Goal: Task Accomplishment & Management: Use online tool/utility

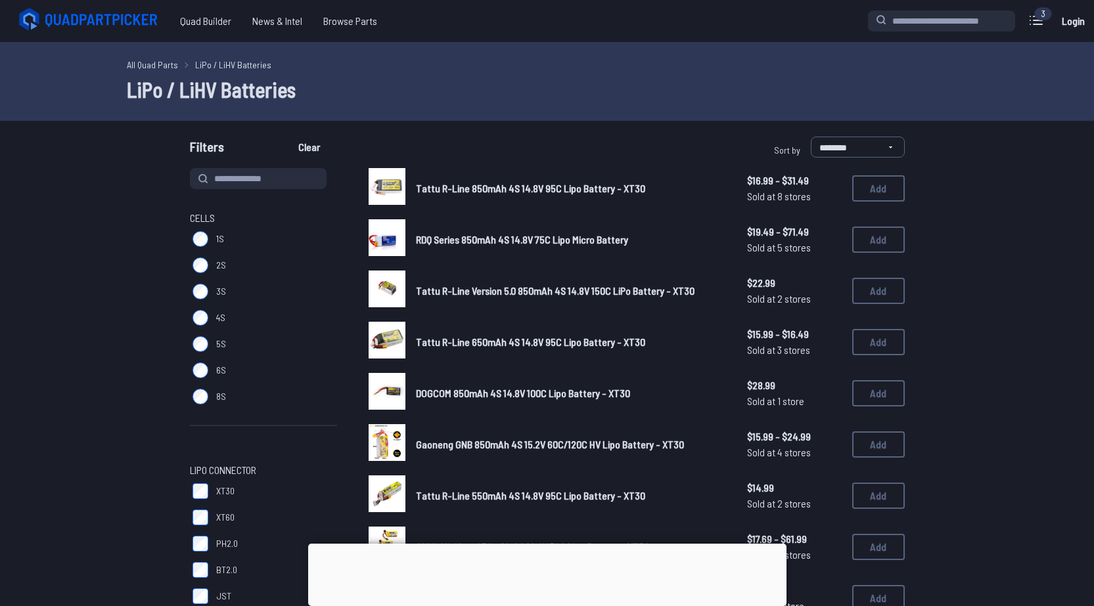
click at [480, 394] on span "DOGCOM 850mAh 4S 14.8V 100C Lipo Battery - XT30" at bounding box center [523, 393] width 214 height 12
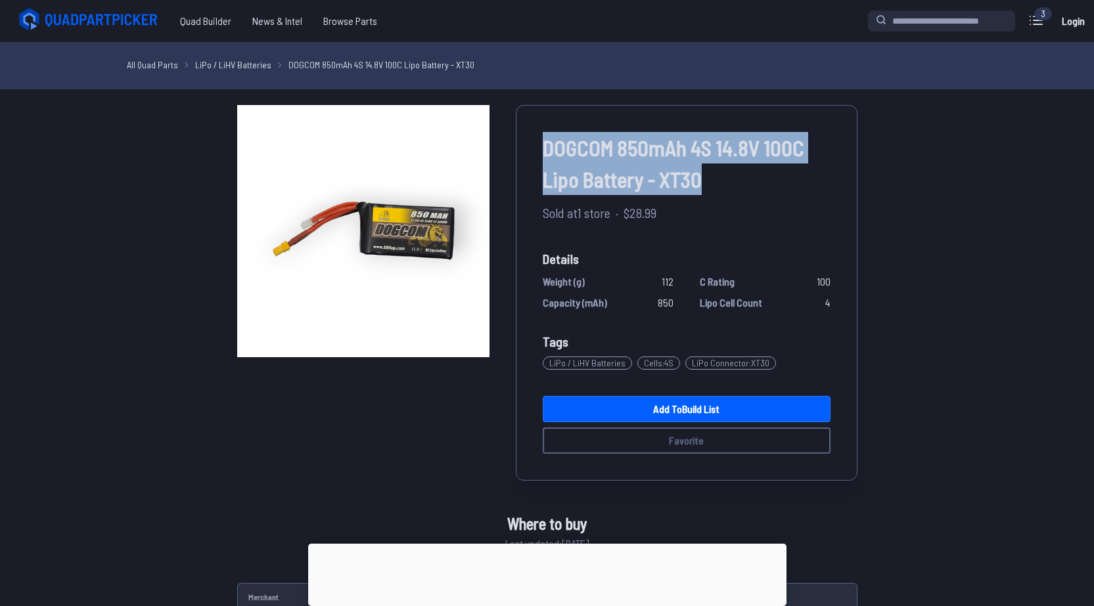
drag, startPoint x: 705, startPoint y: 179, endPoint x: 539, endPoint y: 153, distance: 167.6
click at [539, 153] on div "DOGCOM 850mAh 4S 14.8V 100C Lipo Battery - XT30 Sold at 1 store · $28.99 Detail…" at bounding box center [687, 293] width 342 height 376
copy span "DOGCOM 850mAh 4S 14.8V 100C Lipo Battery - XT30"
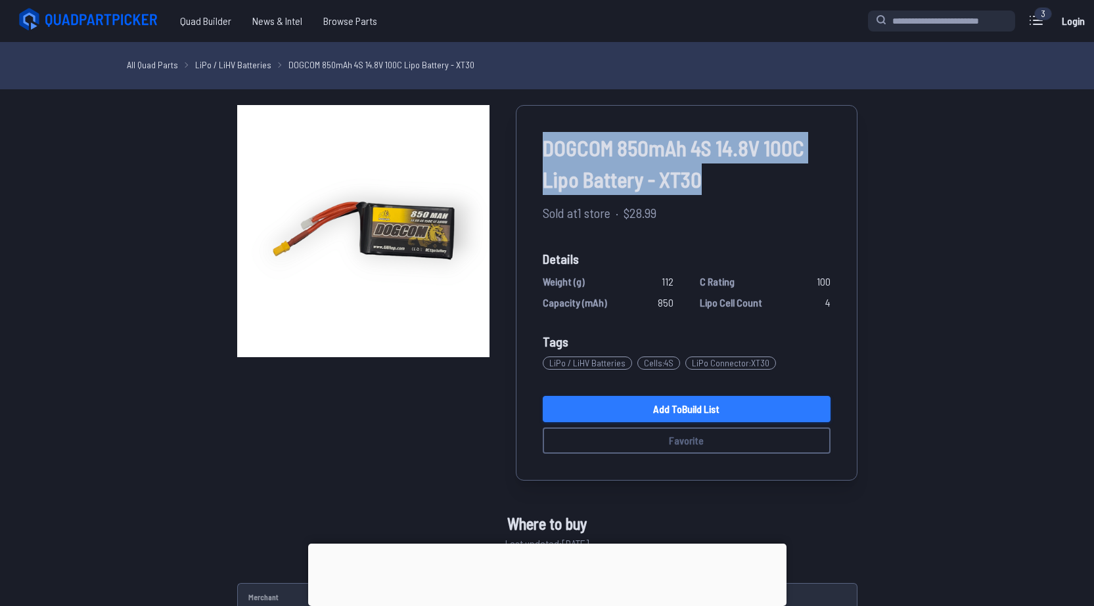
click at [676, 407] on link "Add to Build List" at bounding box center [687, 409] width 288 height 26
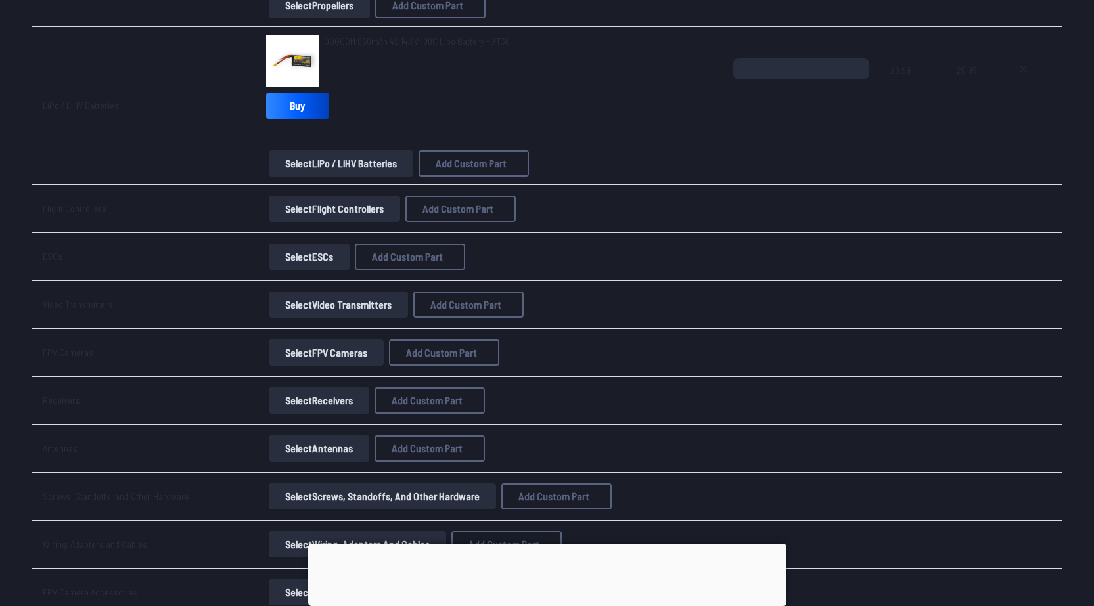
scroll to position [657, 0]
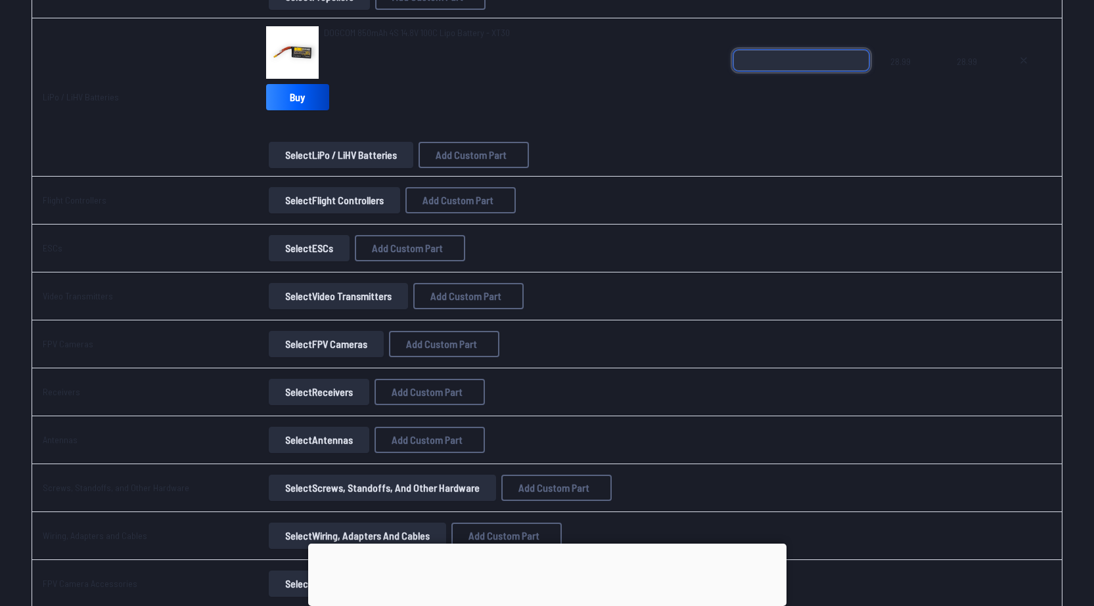
click at [860, 55] on input "*" at bounding box center [801, 60] width 136 height 21
type input "*"
click at [860, 55] on input "*" at bounding box center [801, 60] width 136 height 21
drag, startPoint x: 36, startPoint y: 201, endPoint x: 164, endPoint y: 222, distance: 129.8
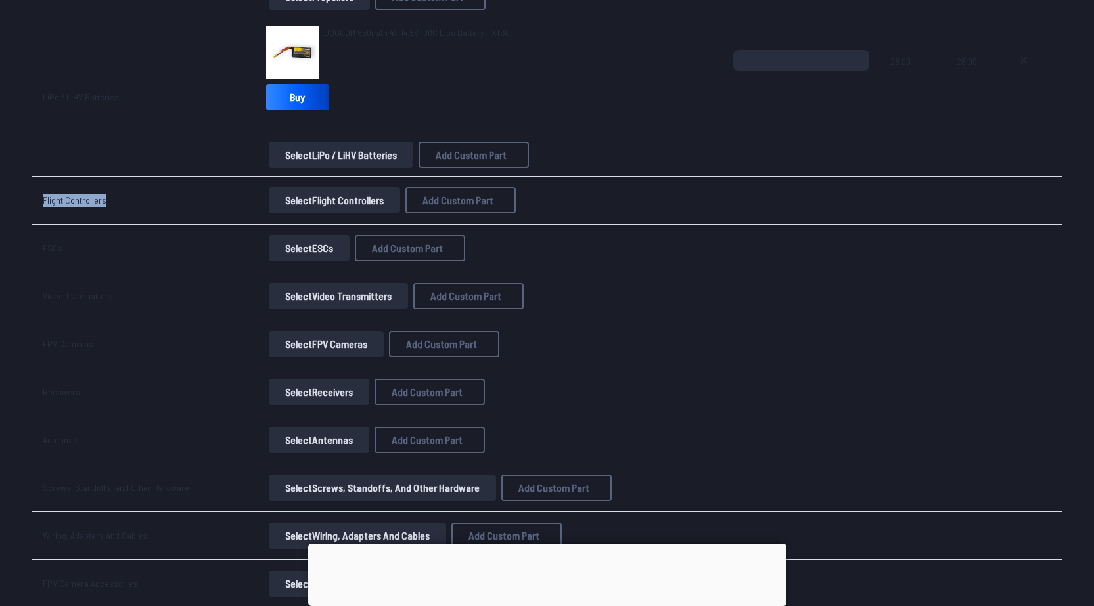
click at [164, 222] on td "Flight Controllers" at bounding box center [144, 201] width 224 height 48
click at [330, 202] on button "Select Flight Controllers" at bounding box center [334, 200] width 131 height 26
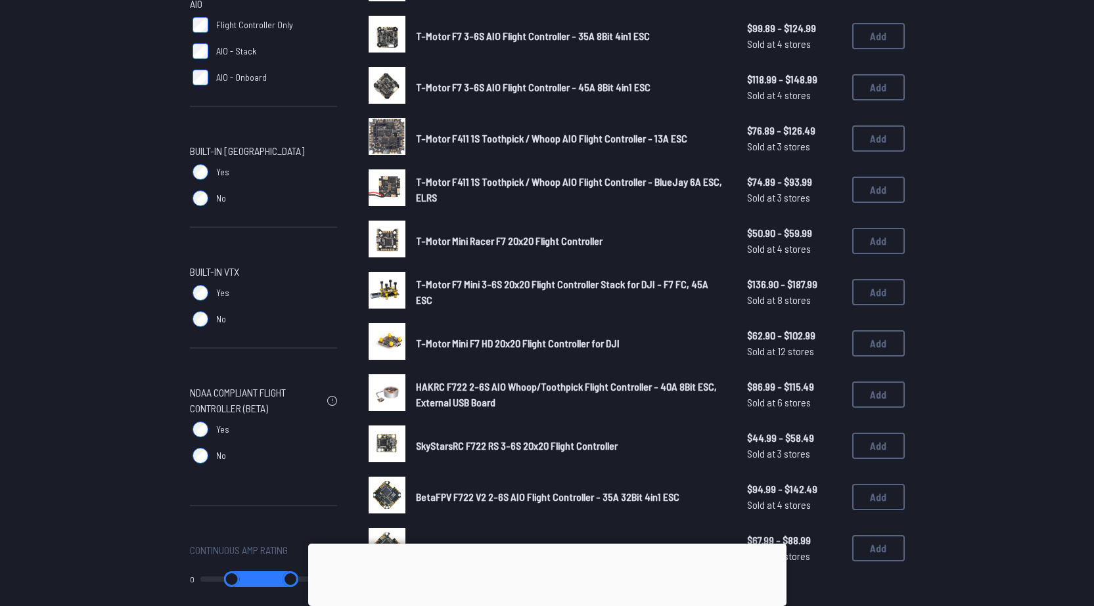
scroll to position [197, 0]
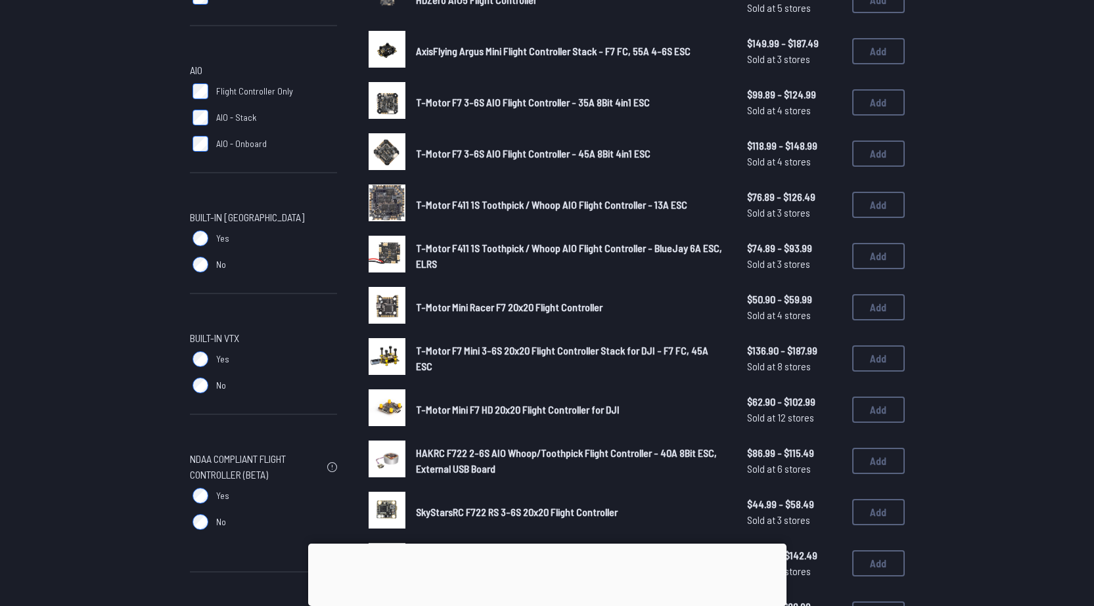
scroll to position [1029, 0]
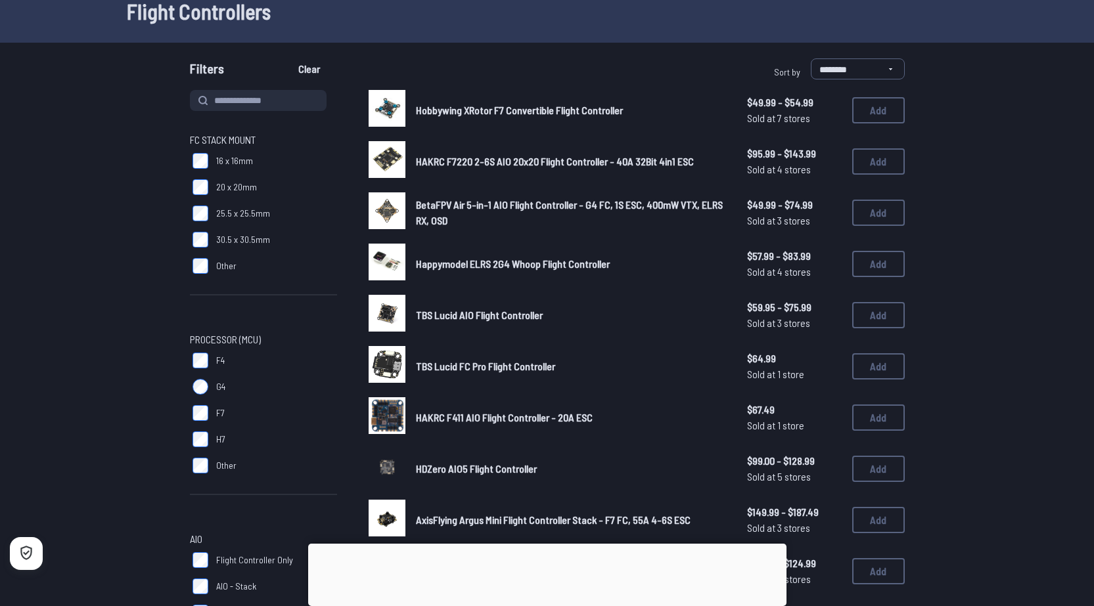
scroll to position [110, 0]
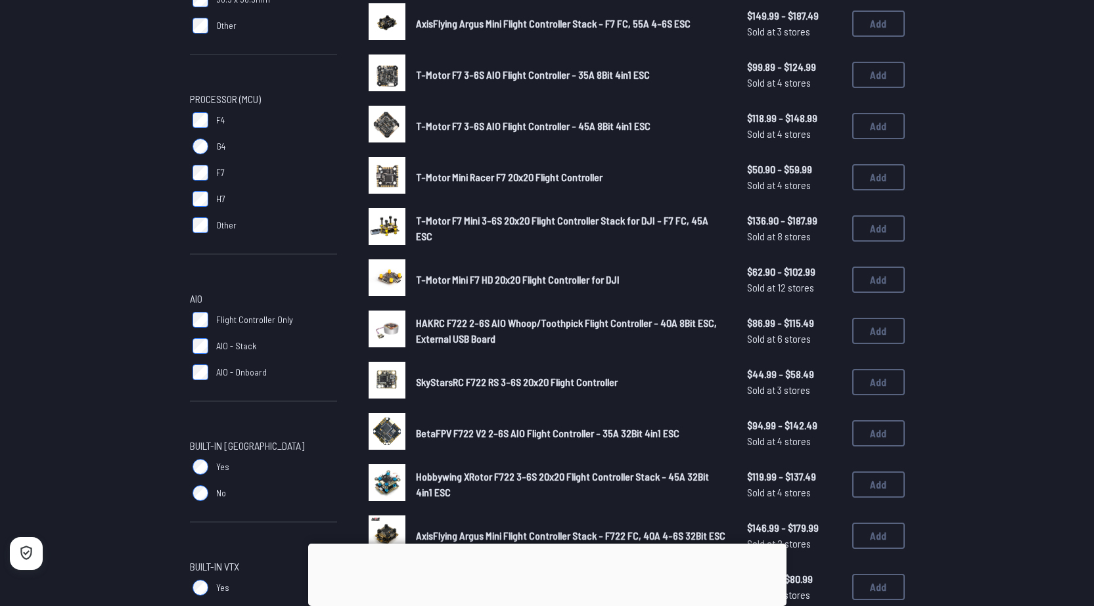
scroll to position [219, 0]
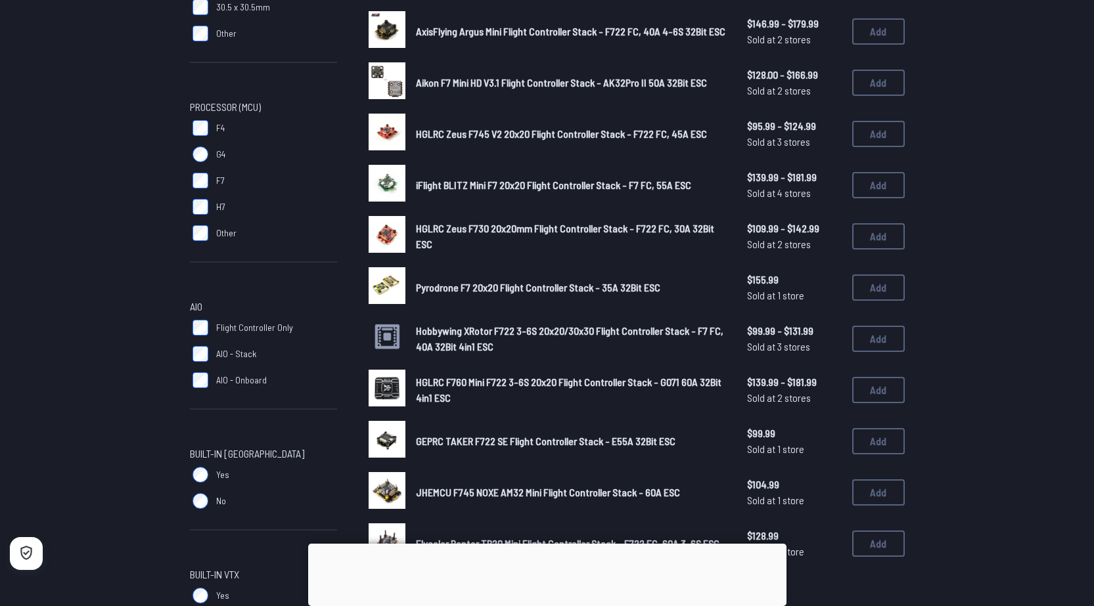
scroll to position [438, 0]
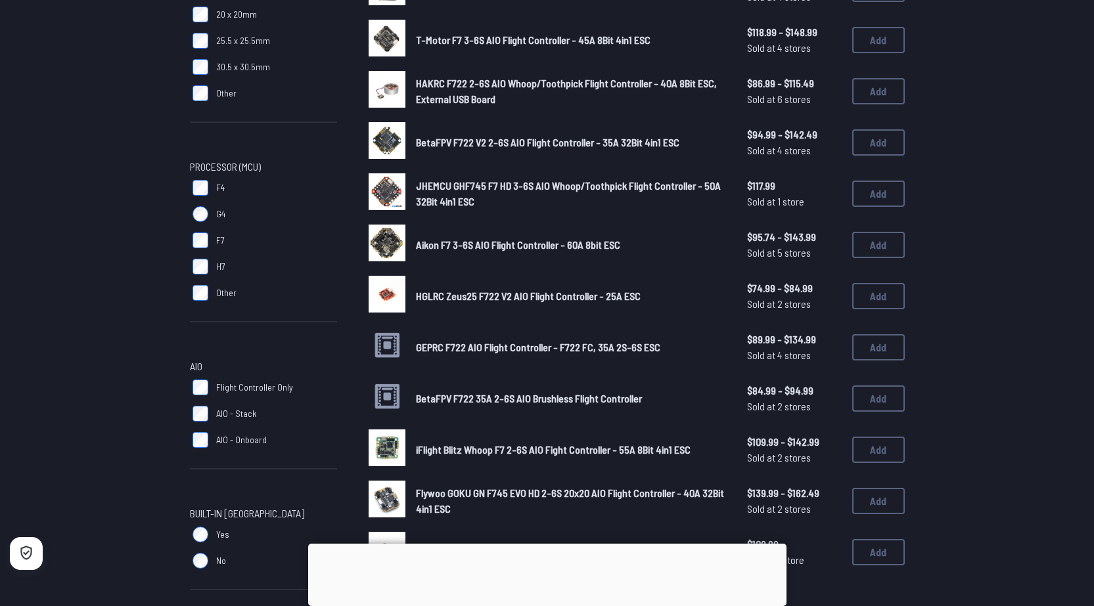
scroll to position [219, 0]
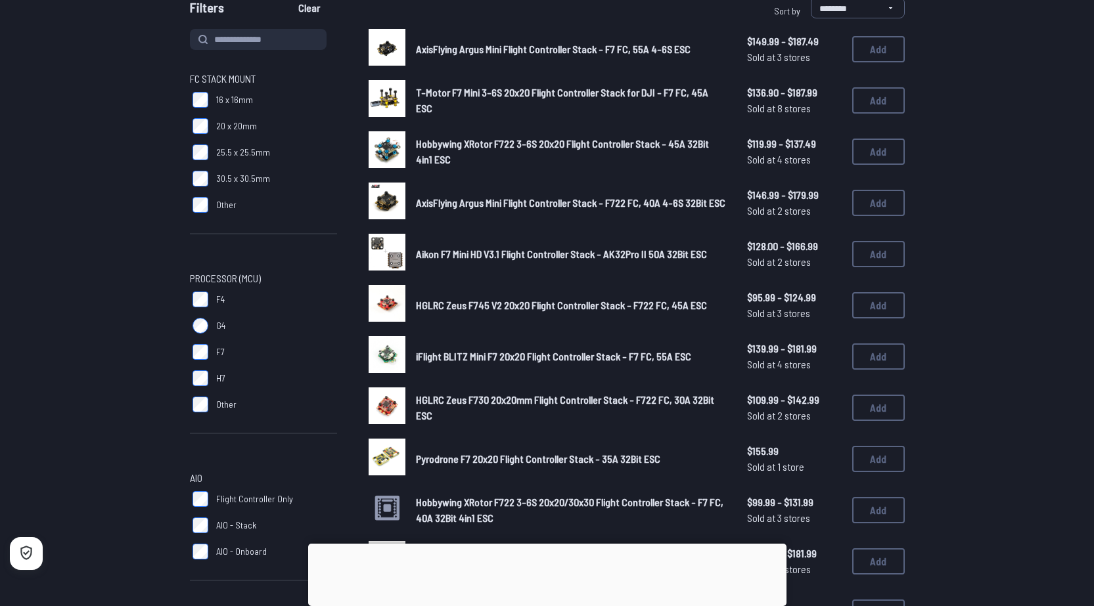
scroll to position [110, 0]
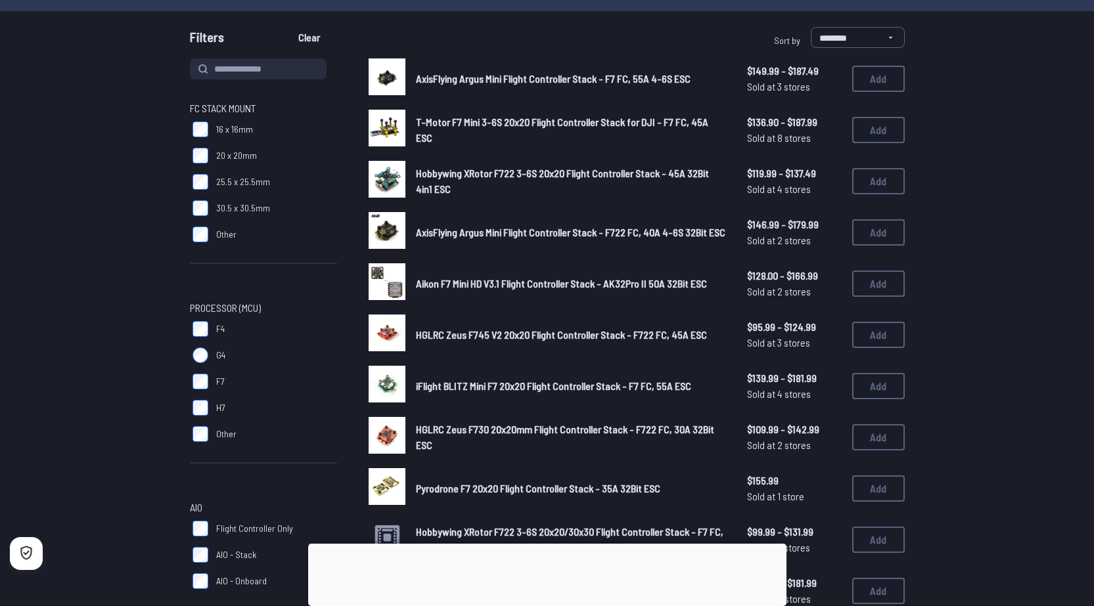
click at [430, 175] on span "Hobbywing XRotor F722 3-6S 20x20 Flight Controller Stack - 45A 32Bit 4in1 ESC" at bounding box center [562, 181] width 293 height 28
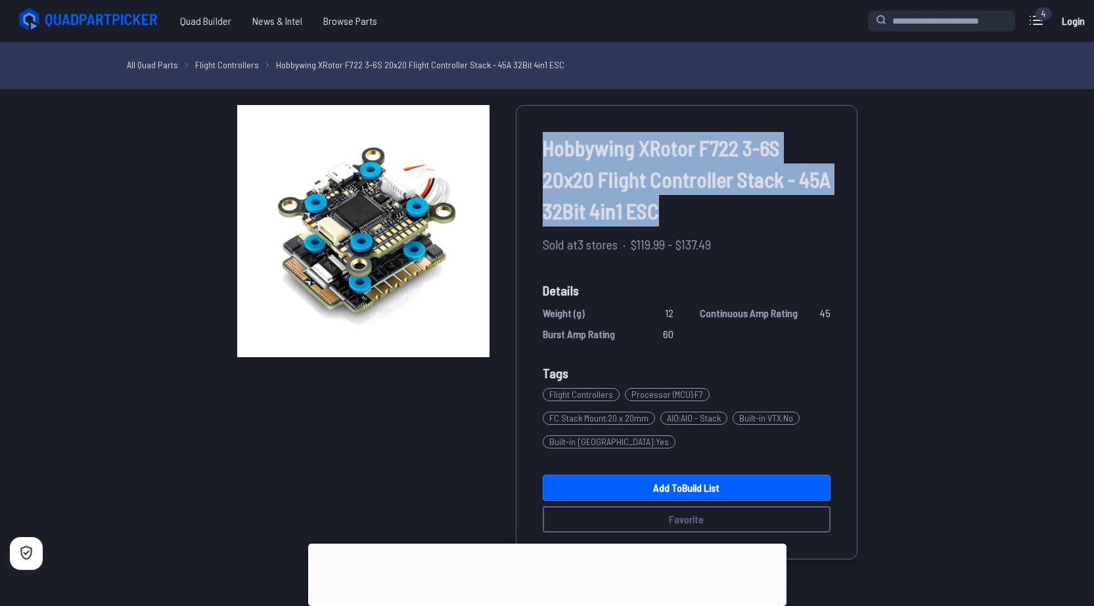
drag, startPoint x: 672, startPoint y: 209, endPoint x: 539, endPoint y: 141, distance: 149.3
click at [539, 141] on div "Hobbywing XRotor F722 3-6S 20x20 Flight Controller Stack - 45A 32Bit 4in1 ESC S…" at bounding box center [687, 332] width 342 height 455
copy span "Hobbywing XRotor F722 3-6S 20x20 Flight Controller Stack - 45A 32Bit 4in1 ESC"
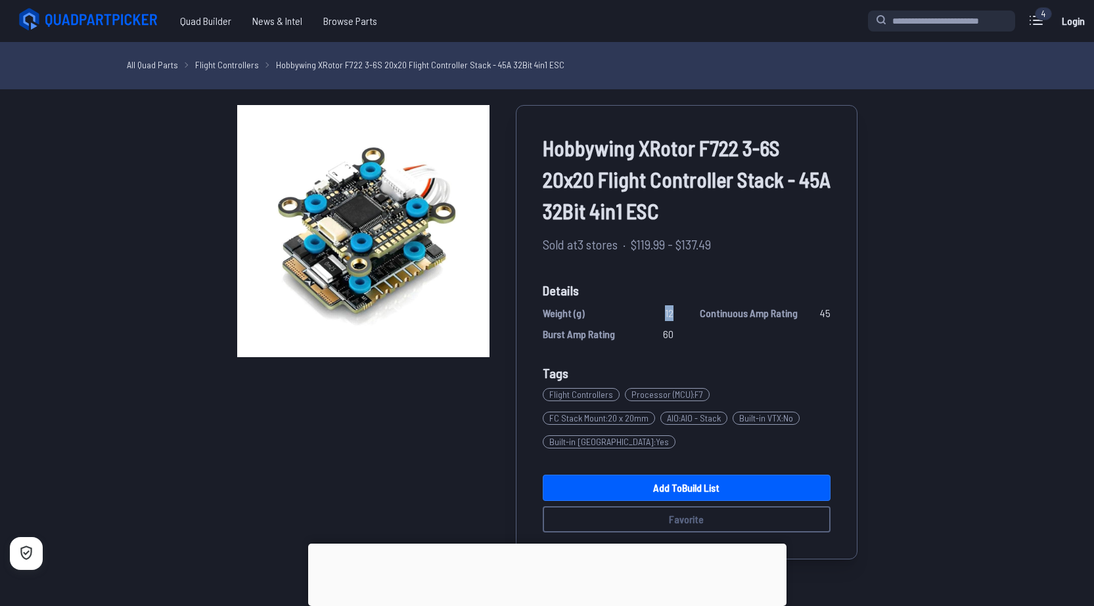
drag, startPoint x: 669, startPoint y: 314, endPoint x: 685, endPoint y: 314, distance: 15.8
click at [685, 314] on div "Weight (g) 12 Continuous Amp Rating 45 Burst Amp Rating 60" at bounding box center [687, 324] width 288 height 37
click at [689, 309] on div "Weight (g) 12 Continuous Amp Rating 45 Burst Amp Rating 60" at bounding box center [687, 324] width 288 height 37
drag, startPoint x: 673, startPoint y: 315, endPoint x: 659, endPoint y: 316, distance: 13.9
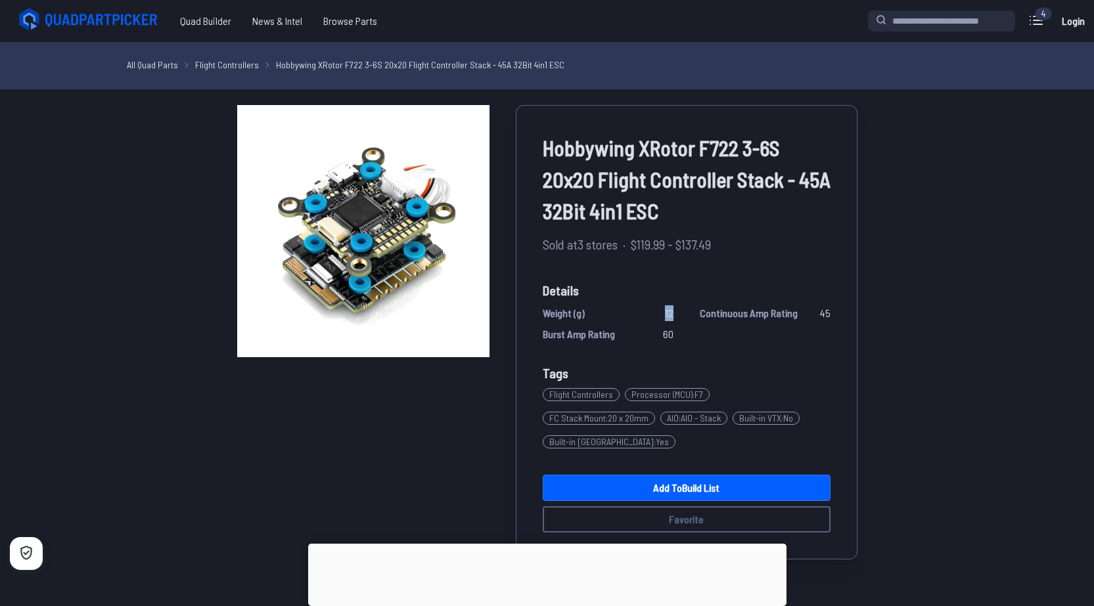
click at [659, 316] on div "Weight (g) 12" at bounding box center [608, 314] width 131 height 16
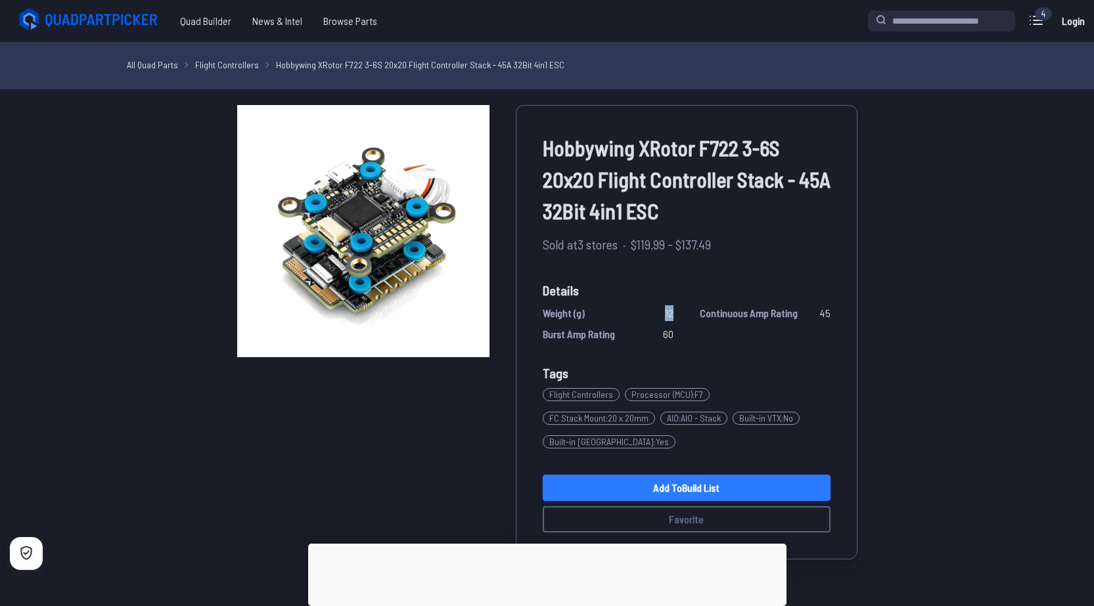
click at [689, 475] on link "Add to Build List" at bounding box center [687, 488] width 288 height 26
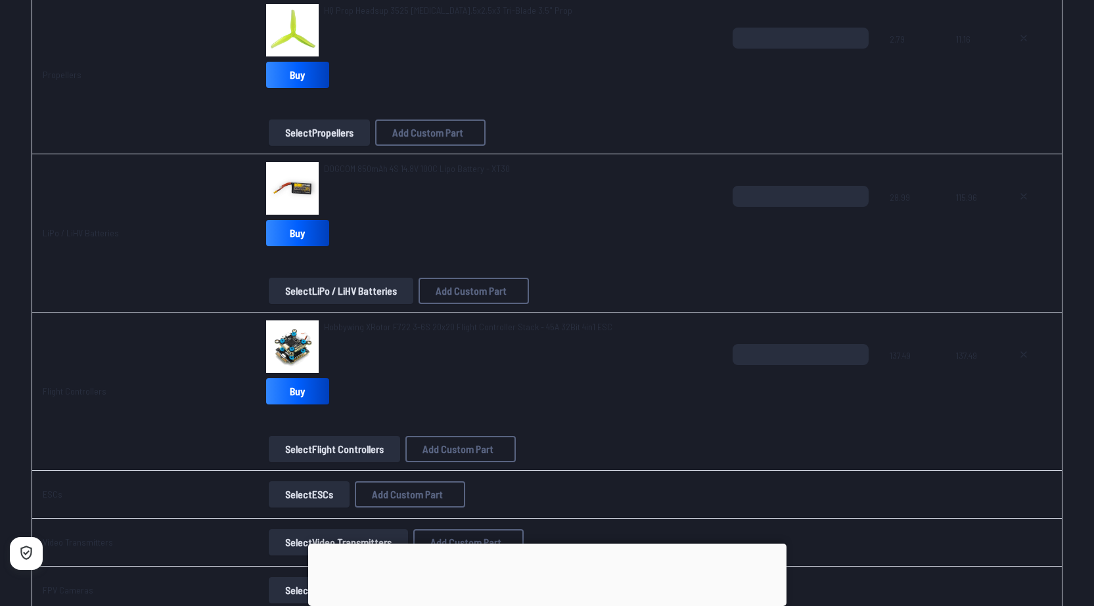
scroll to position [767, 0]
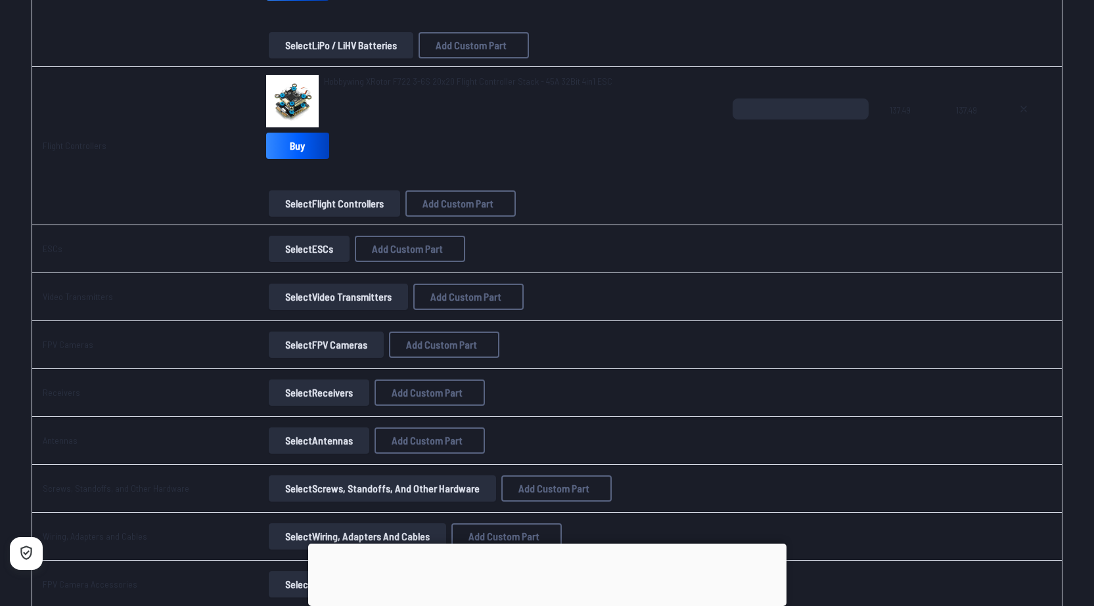
click at [336, 298] on button "Select Video Transmitters" at bounding box center [338, 297] width 139 height 26
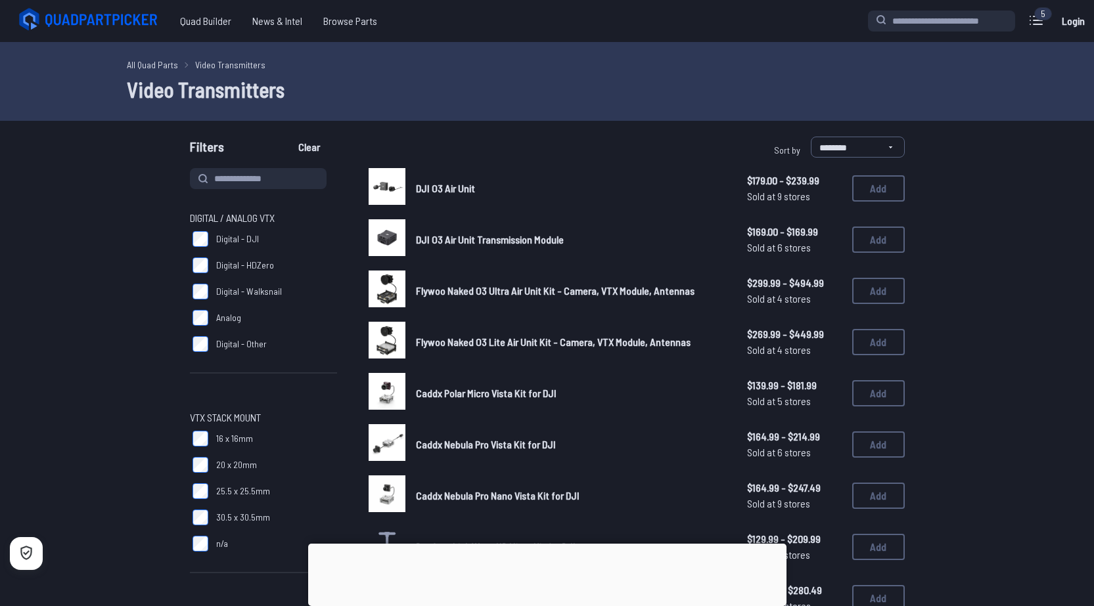
click at [394, 181] on img at bounding box center [387, 186] width 37 height 37
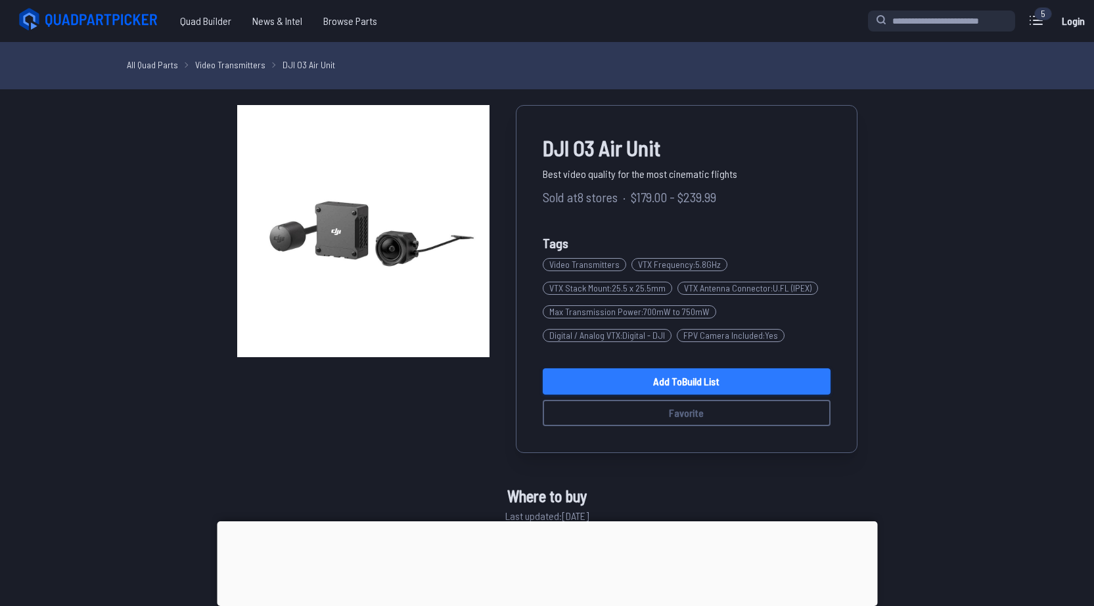
click at [612, 381] on link "Add to Build List" at bounding box center [687, 382] width 288 height 26
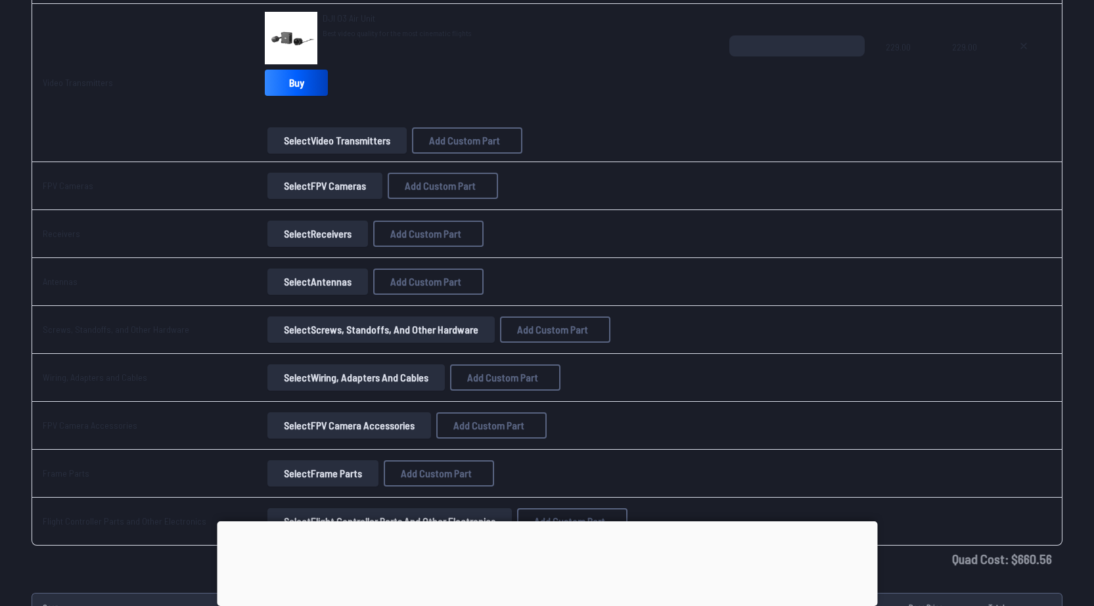
scroll to position [1095, 0]
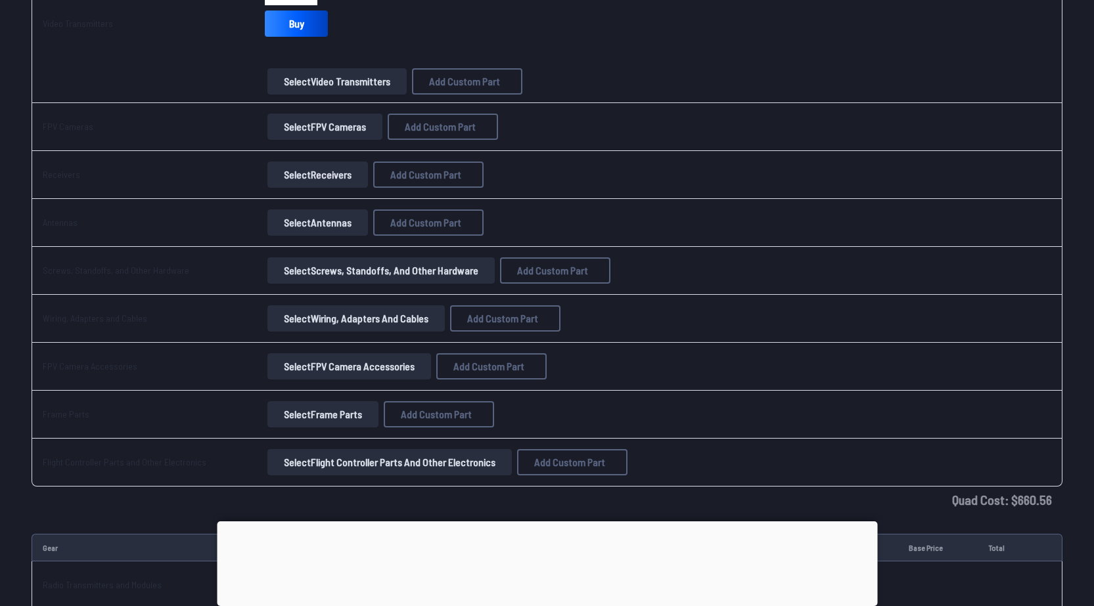
click at [290, 175] on button "Select Receivers" at bounding box center [317, 175] width 101 height 26
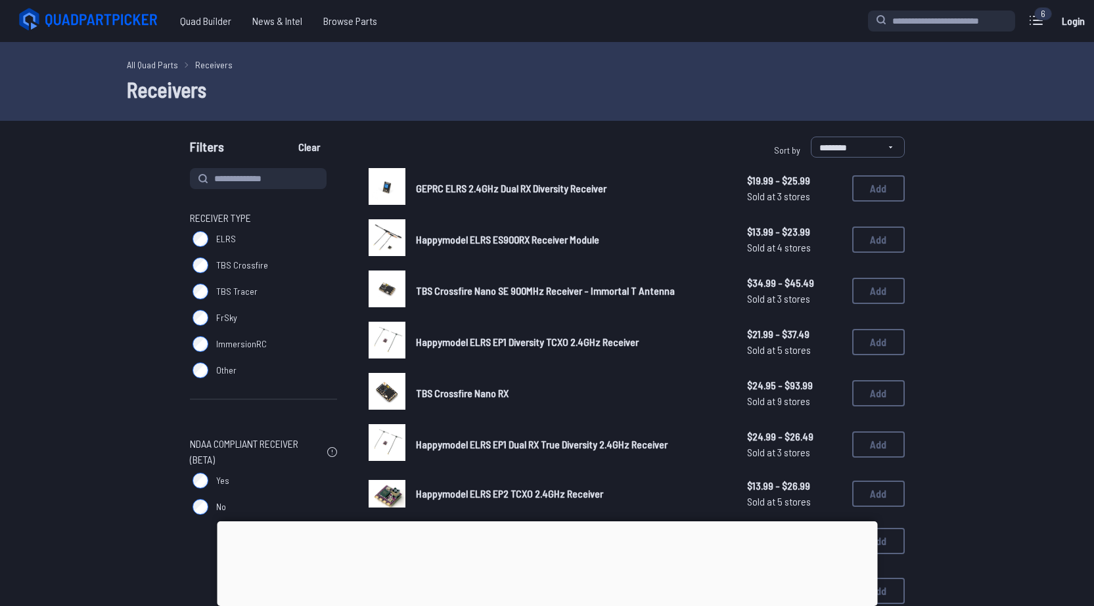
click at [140, 63] on link "All Quad Parts" at bounding box center [152, 65] width 51 height 14
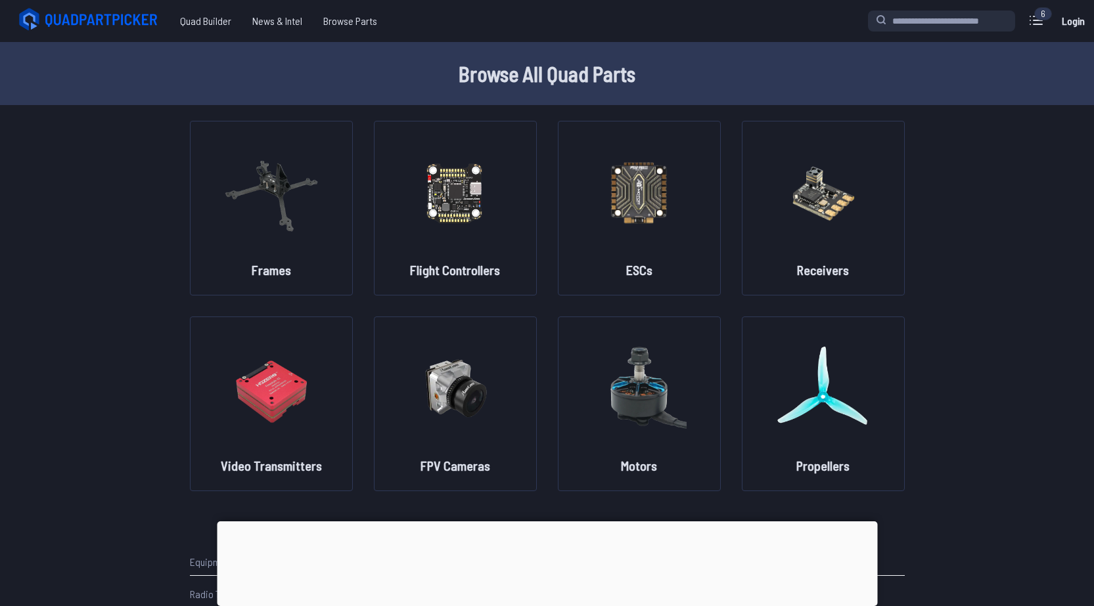
click at [1038, 15] on div "6" at bounding box center [1043, 13] width 18 height 13
click at [1039, 28] on icon at bounding box center [1036, 20] width 21 height 21
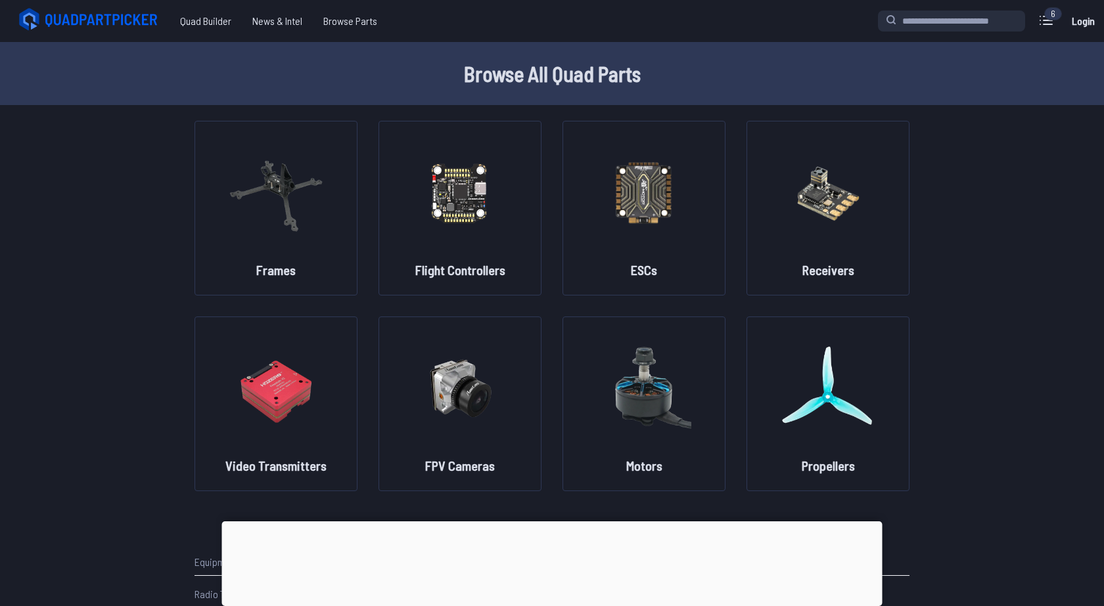
click at [124, 265] on label "close sidebar" at bounding box center [552, 303] width 1104 height 606
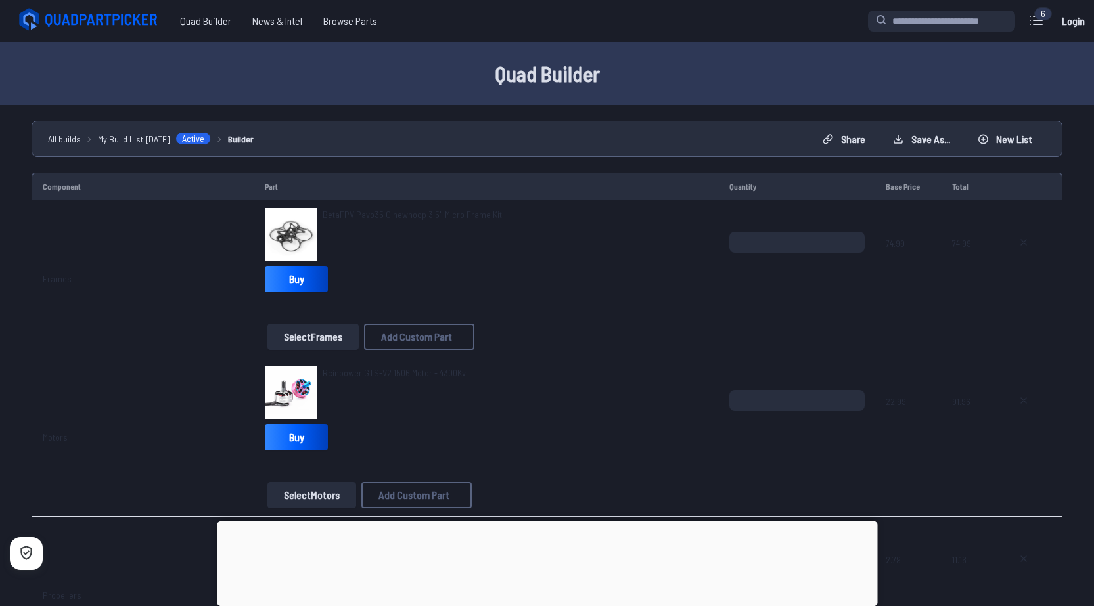
scroll to position [1095, 0]
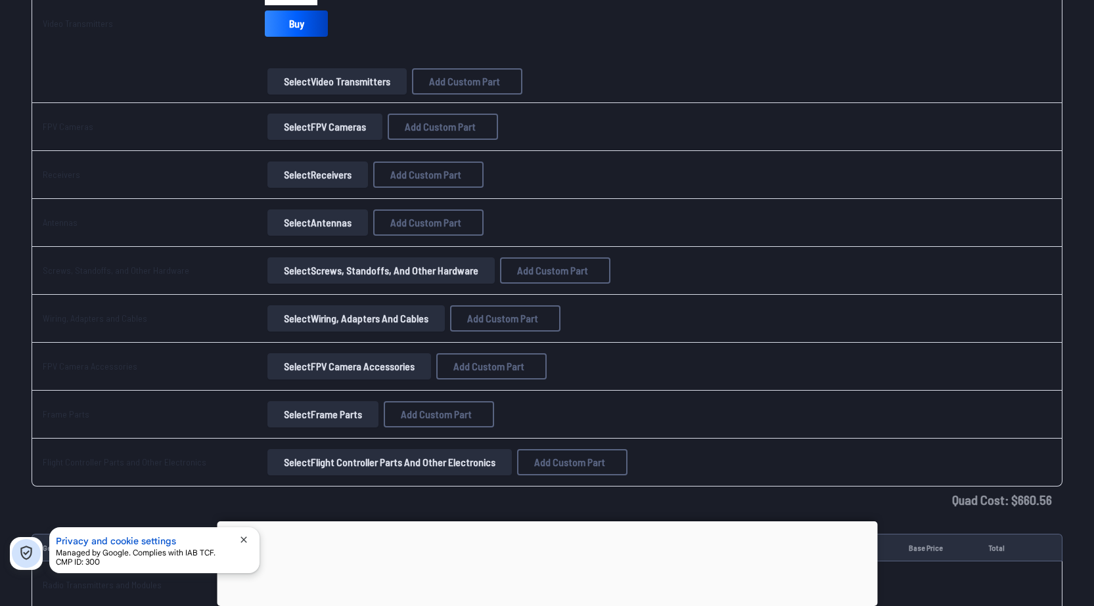
click at [296, 226] on button "Select Antennas" at bounding box center [317, 223] width 101 height 26
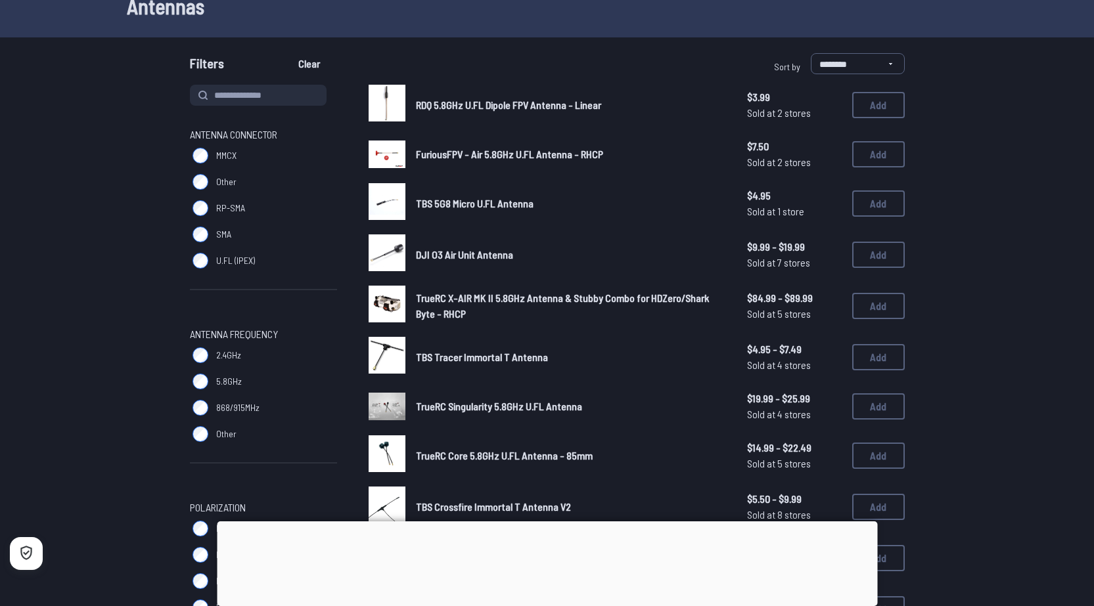
scroll to position [110, 0]
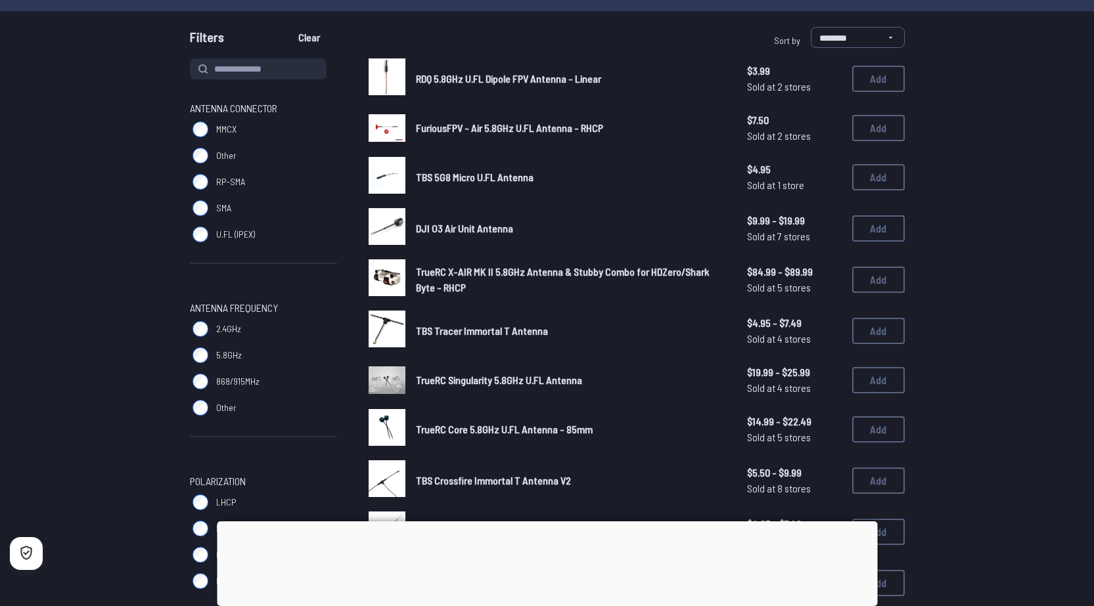
click at [559, 522] on div at bounding box center [547, 522] width 660 height 0
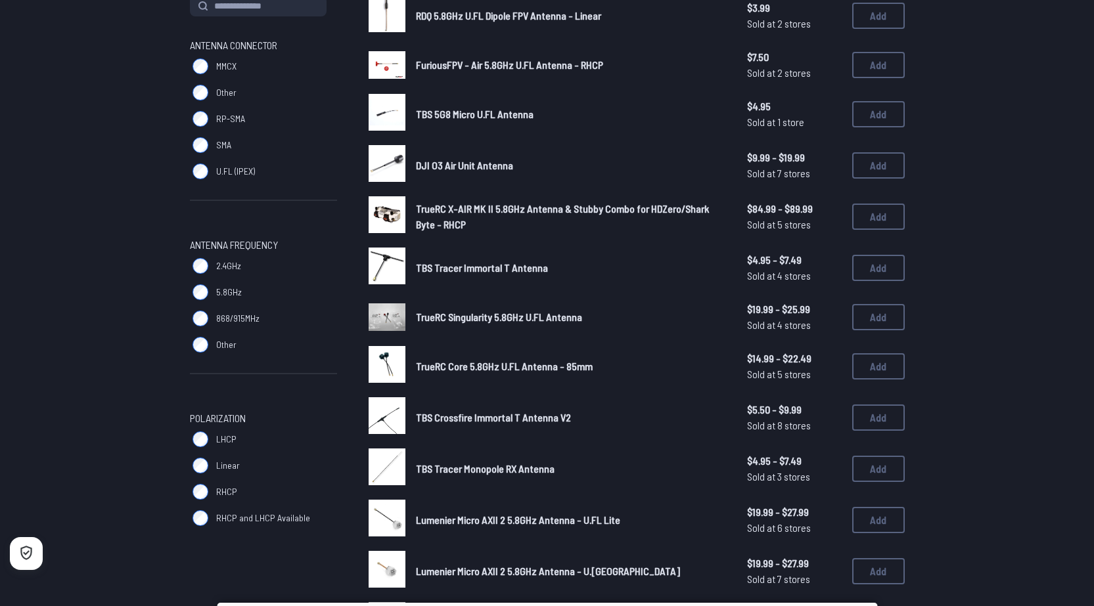
scroll to position [163, 0]
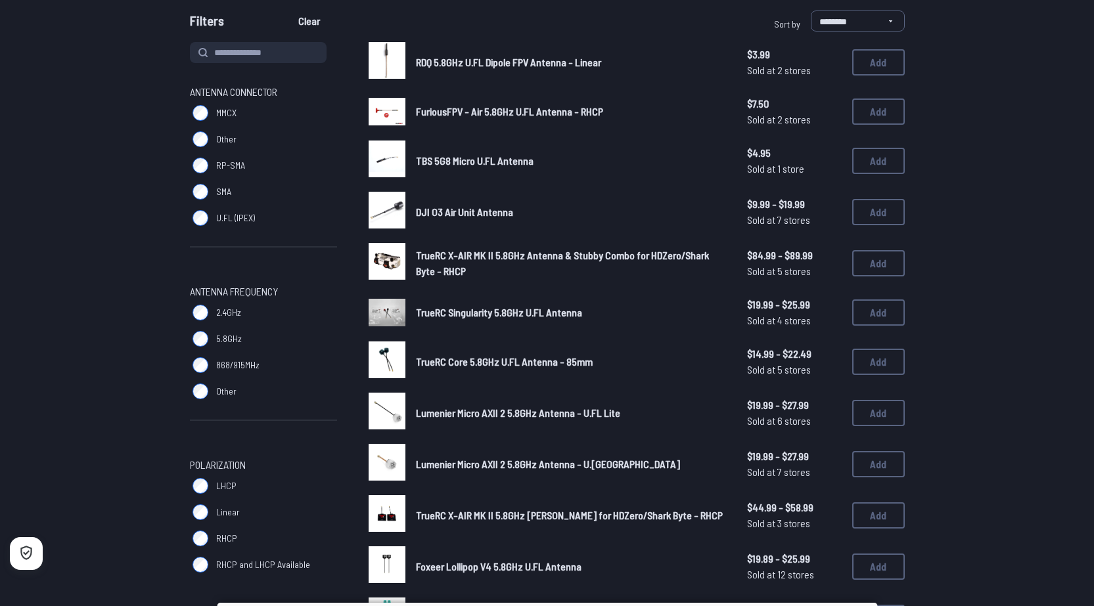
scroll to position [329, 0]
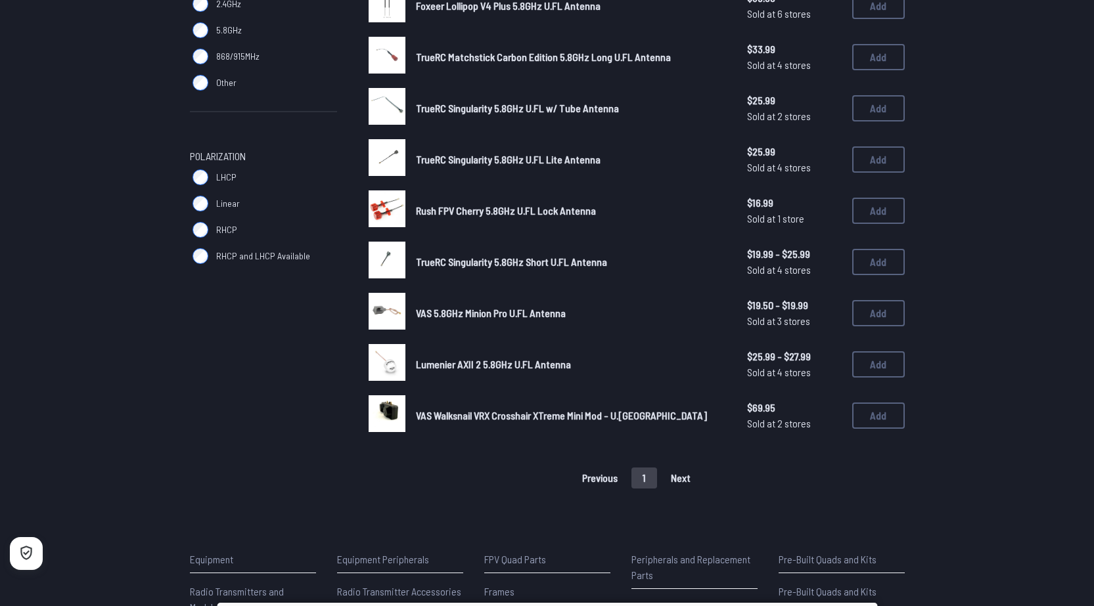
scroll to position [329, 0]
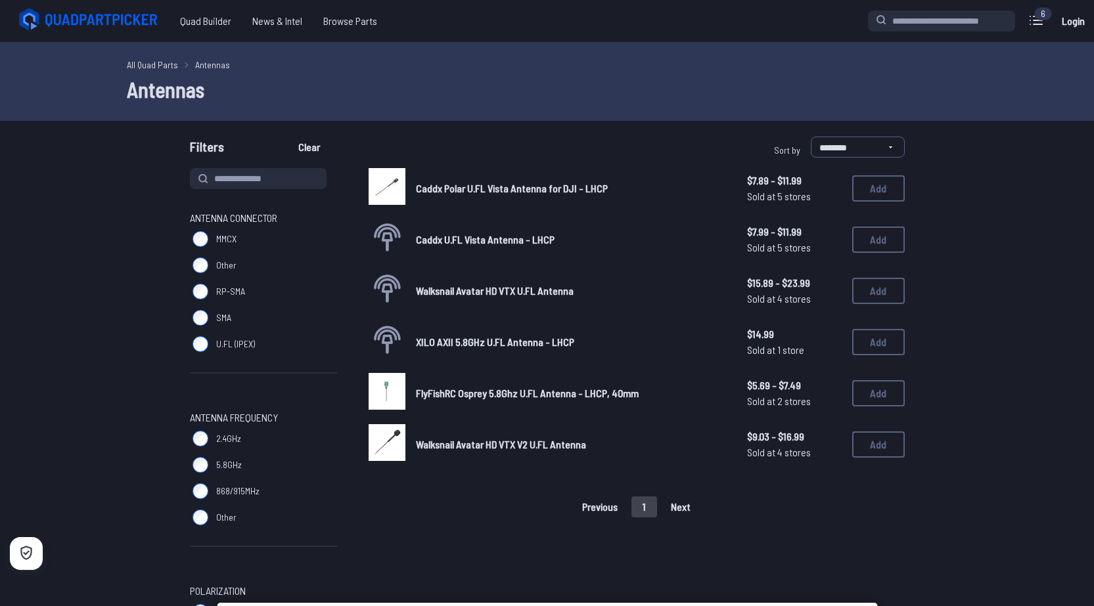
scroll to position [329, 0]
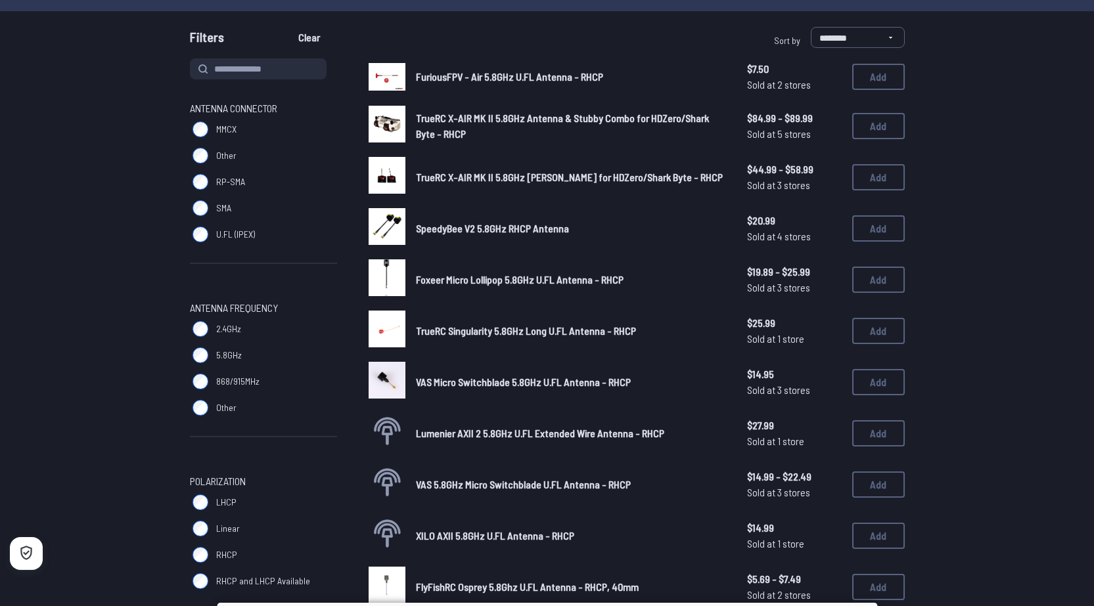
scroll to position [219, 0]
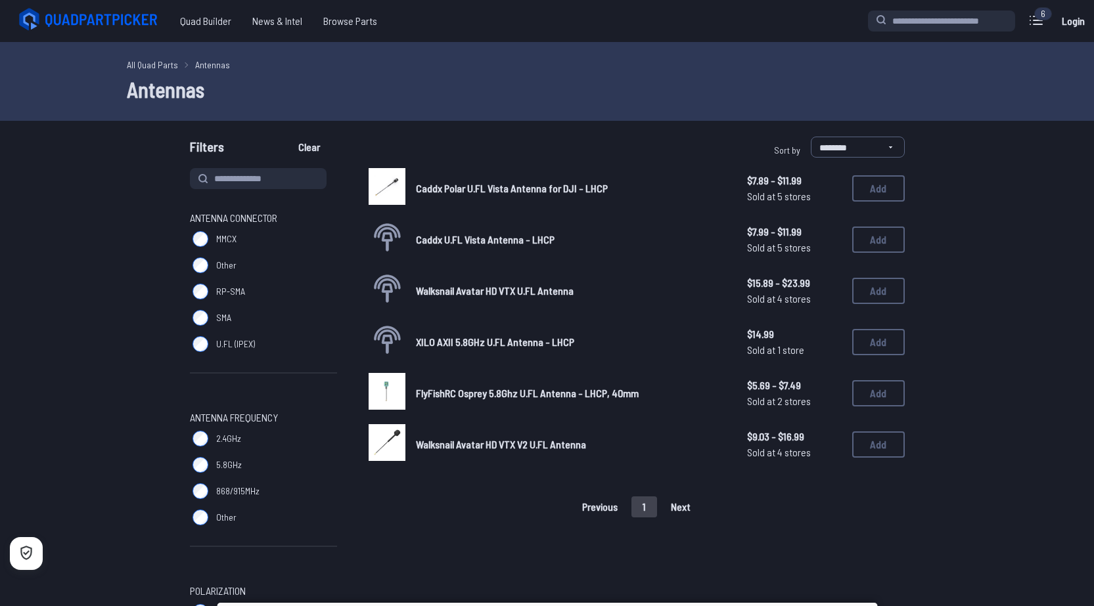
click at [386, 388] on img at bounding box center [387, 391] width 37 height 37
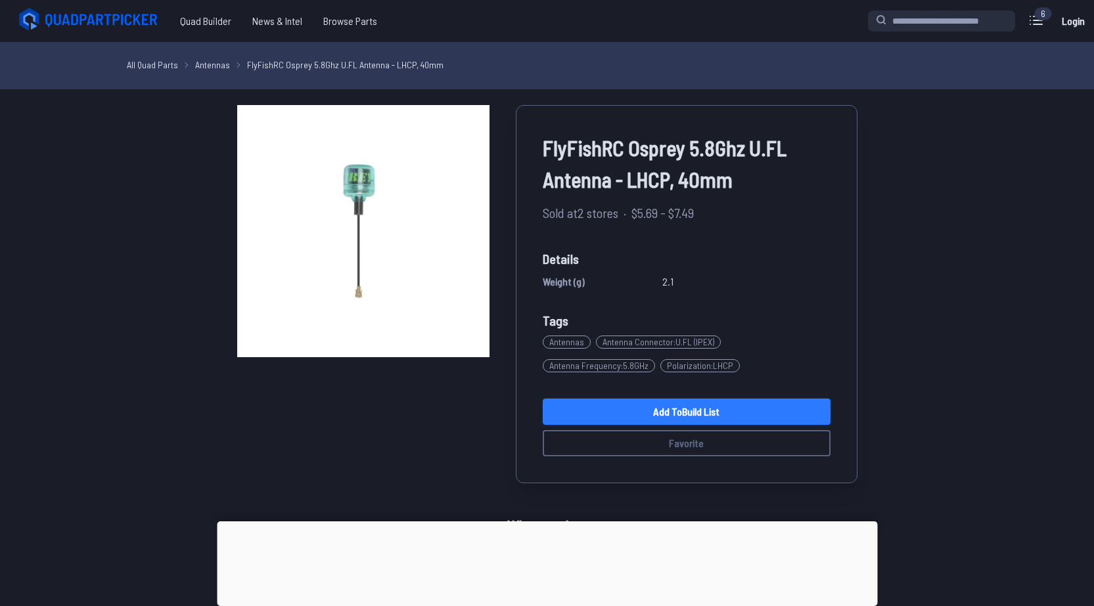
click at [664, 404] on link "Add to Build List" at bounding box center [687, 412] width 288 height 26
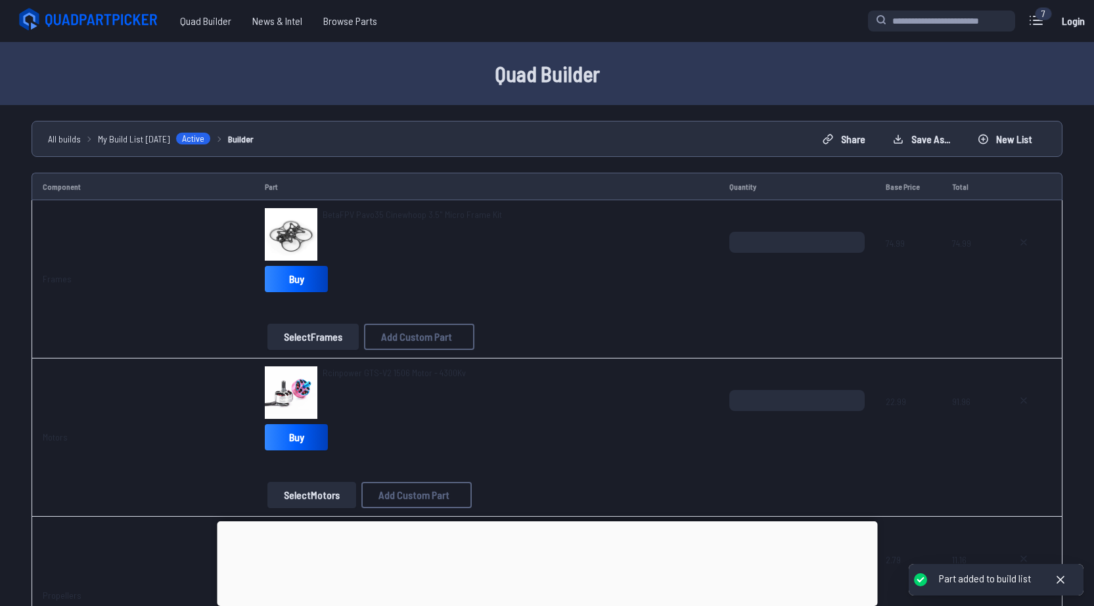
drag, startPoint x: 728, startPoint y: 184, endPoint x: 552, endPoint y: 152, distance: 179.0
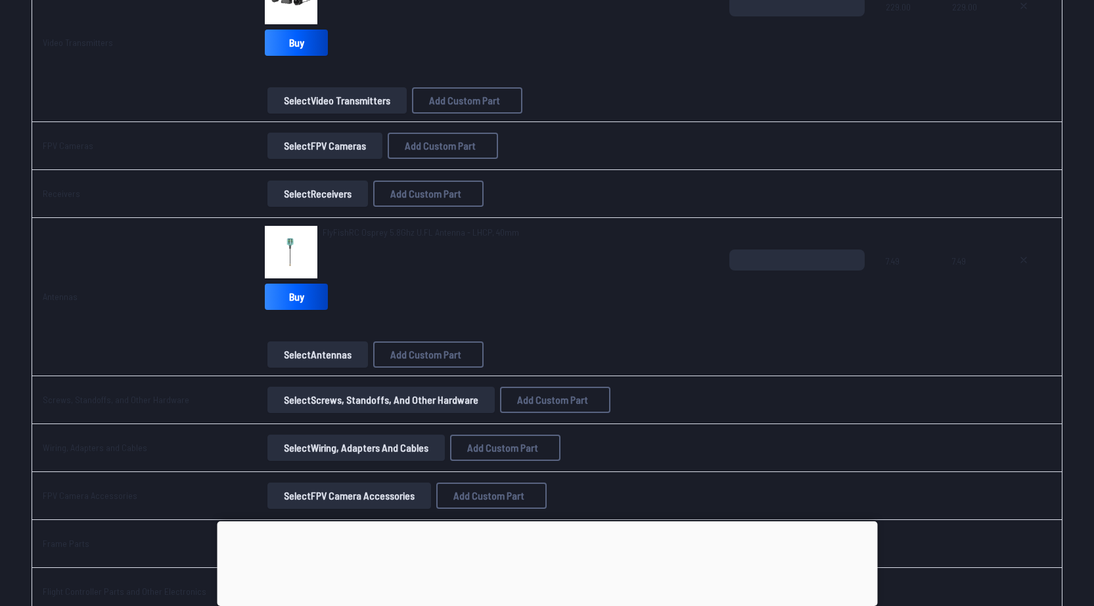
scroll to position [986, 0]
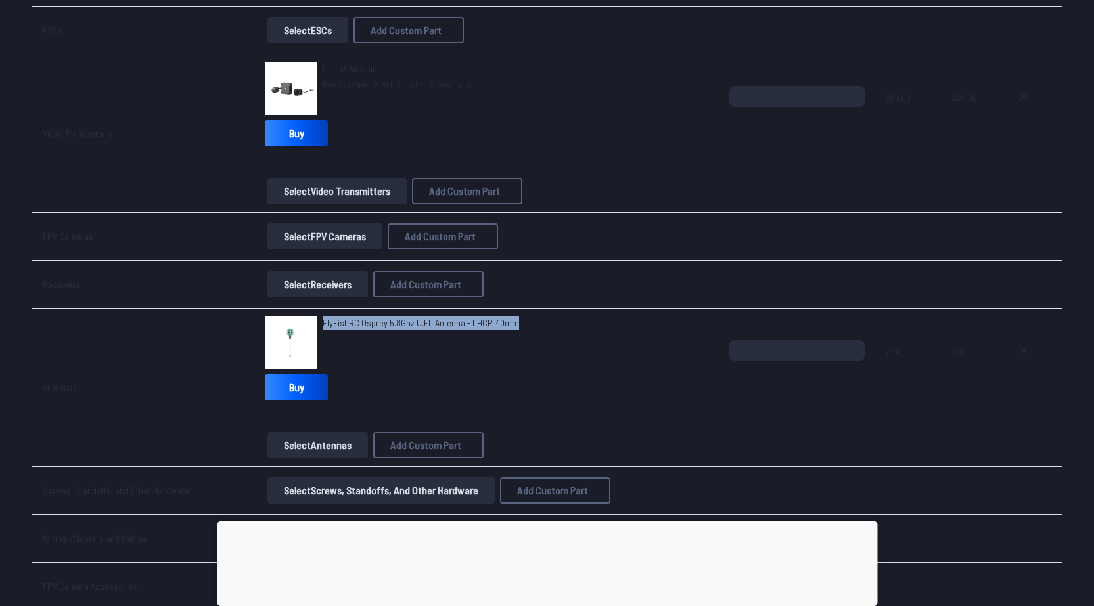
drag, startPoint x: 513, startPoint y: 323, endPoint x: 315, endPoint y: 323, distance: 197.8
click at [315, 323] on div "FlyFishRC Osprey 5.8Ghz U.FL Antenna - LHCP, 40mm" at bounding box center [486, 343] width 443 height 53
copy span "FlyFishRC Osprey 5.8Ghz U.FL Antenna - LHCP, 40mm"
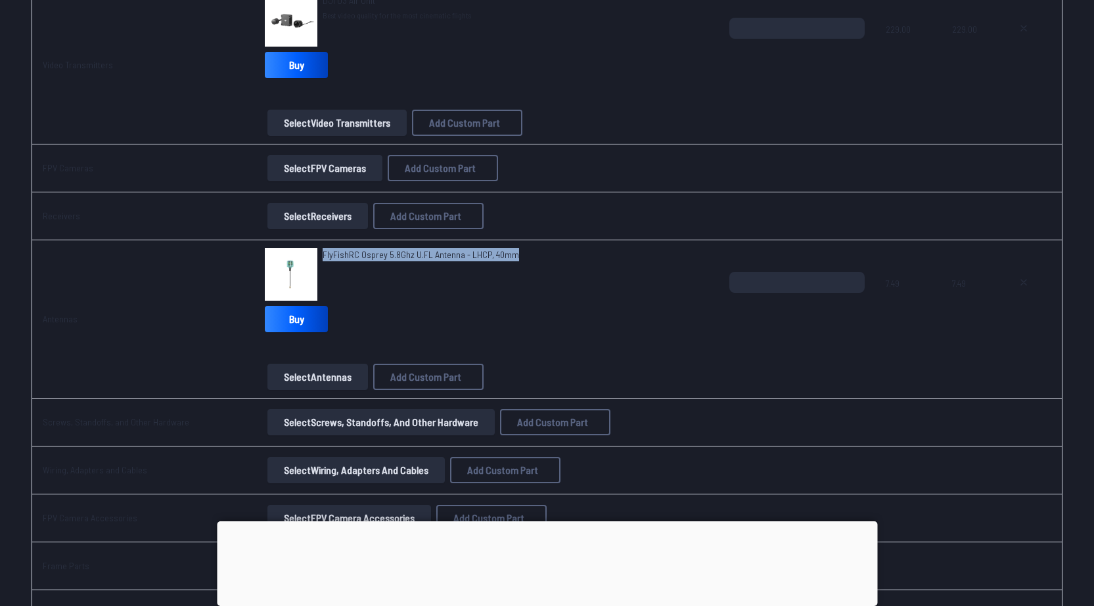
scroll to position [1095, 0]
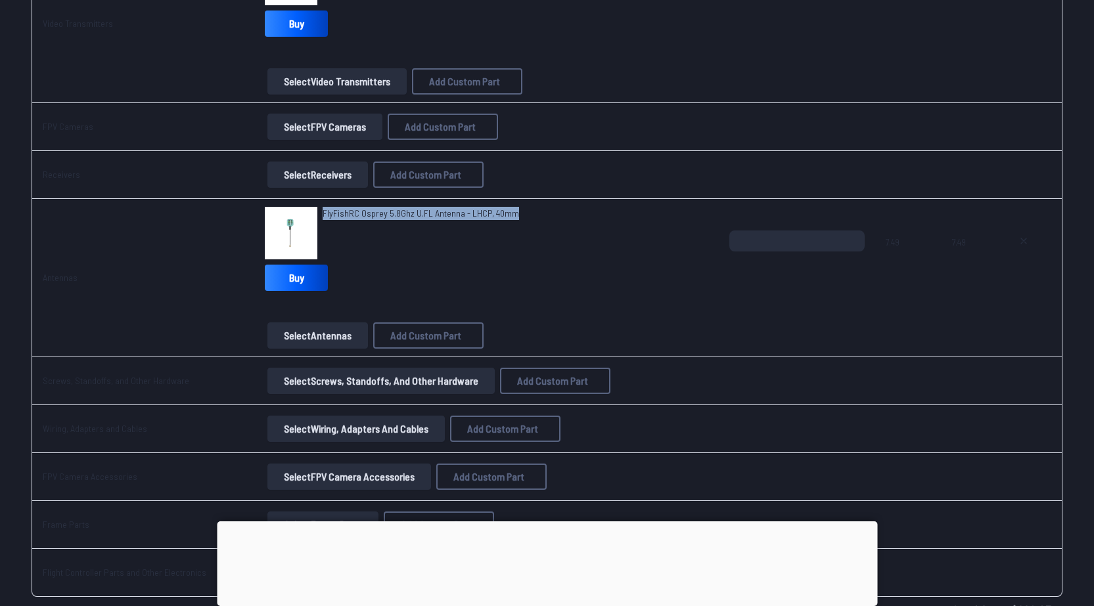
click at [317, 384] on button "Select Screws, Standoffs, and Other Hardware" at bounding box center [380, 381] width 227 height 26
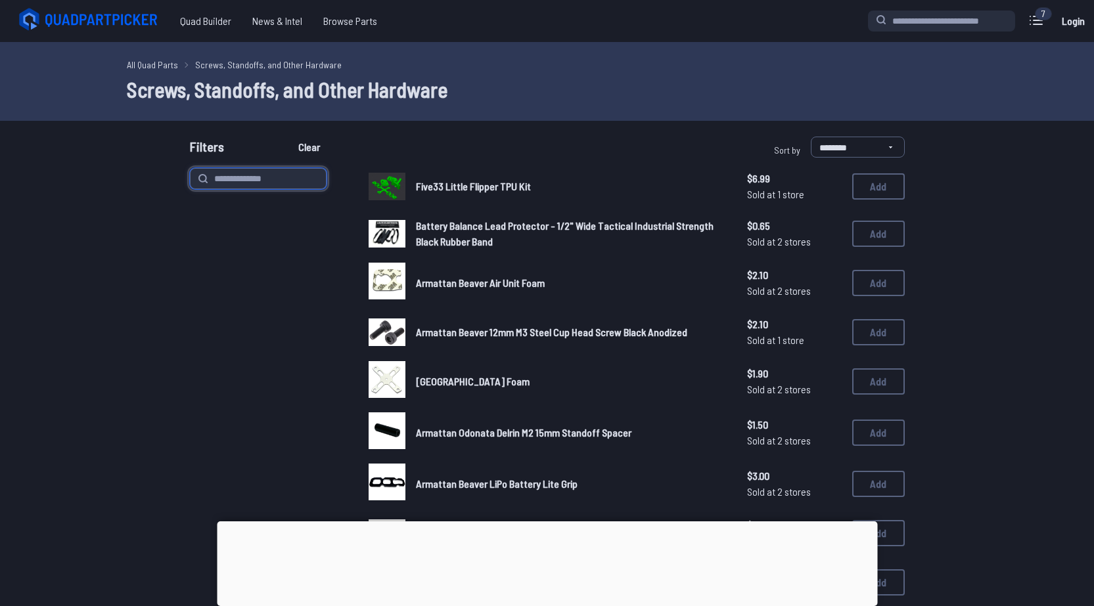
click at [251, 180] on input at bounding box center [258, 178] width 137 height 21
type input "*******"
click at [287, 137] on button "Clear" at bounding box center [309, 147] width 44 height 21
type input "*******"
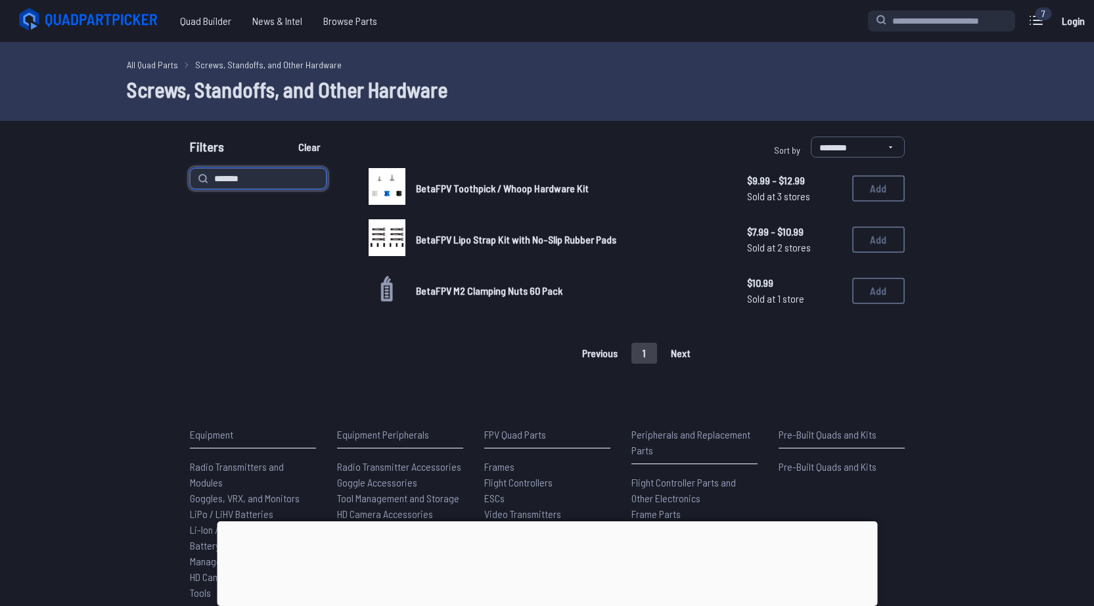
drag, startPoint x: 269, startPoint y: 183, endPoint x: 188, endPoint y: 175, distance: 81.9
click at [188, 175] on div "******* BetaFPV Toothpick / Whoop Hardware Kit $9.99 - $12.99 Sold at 3 stores …" at bounding box center [547, 266] width 841 height 196
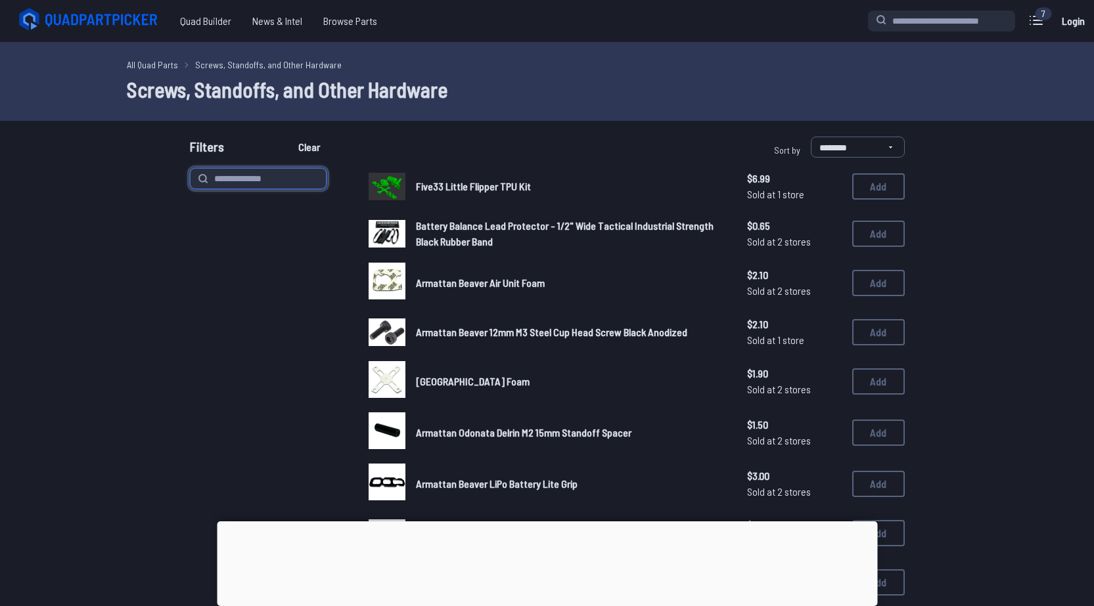
type input "*******"
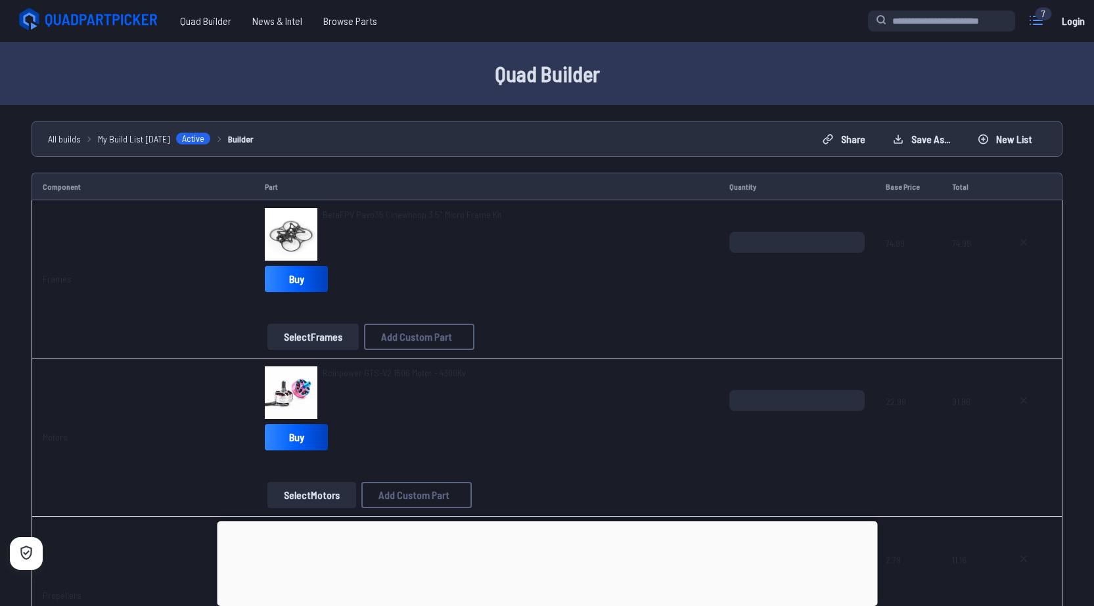
click at [1035, 20] on icon at bounding box center [1036, 20] width 12 height 8
click at [743, 27] on label "close sidebar" at bounding box center [552, 303] width 1104 height 606
click at [920, 139] on button "Save as..." at bounding box center [921, 139] width 79 height 21
click at [603, 342] on link "Sign up" at bounding box center [598, 339] width 85 height 19
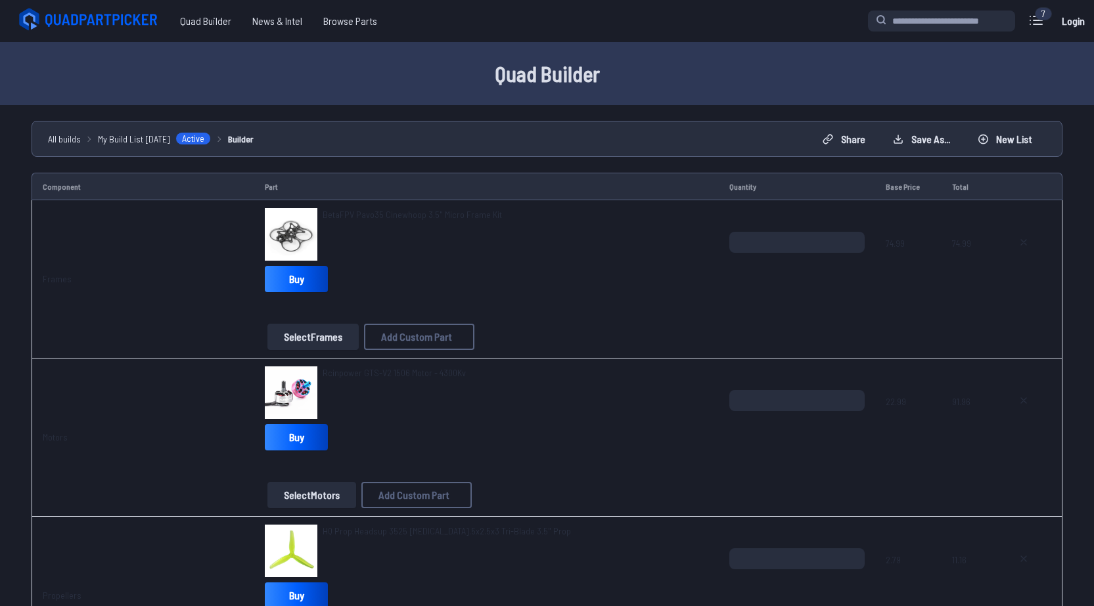
click at [1079, 25] on link "Login" at bounding box center [1073, 21] width 32 height 26
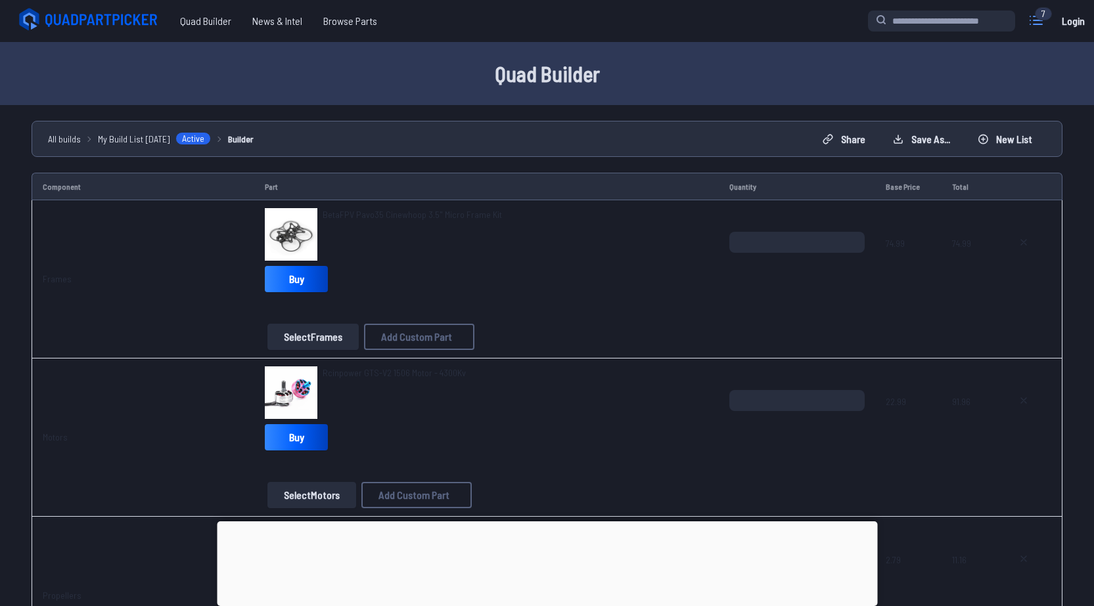
click at [1032, 12] on icon at bounding box center [1036, 20] width 21 height 21
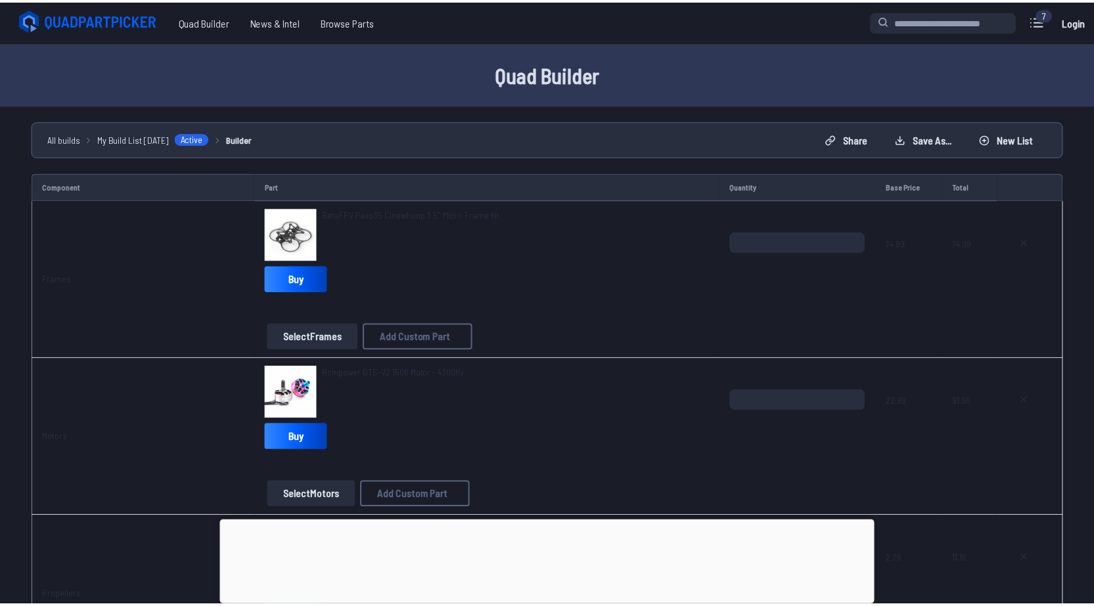
scroll to position [110, 0]
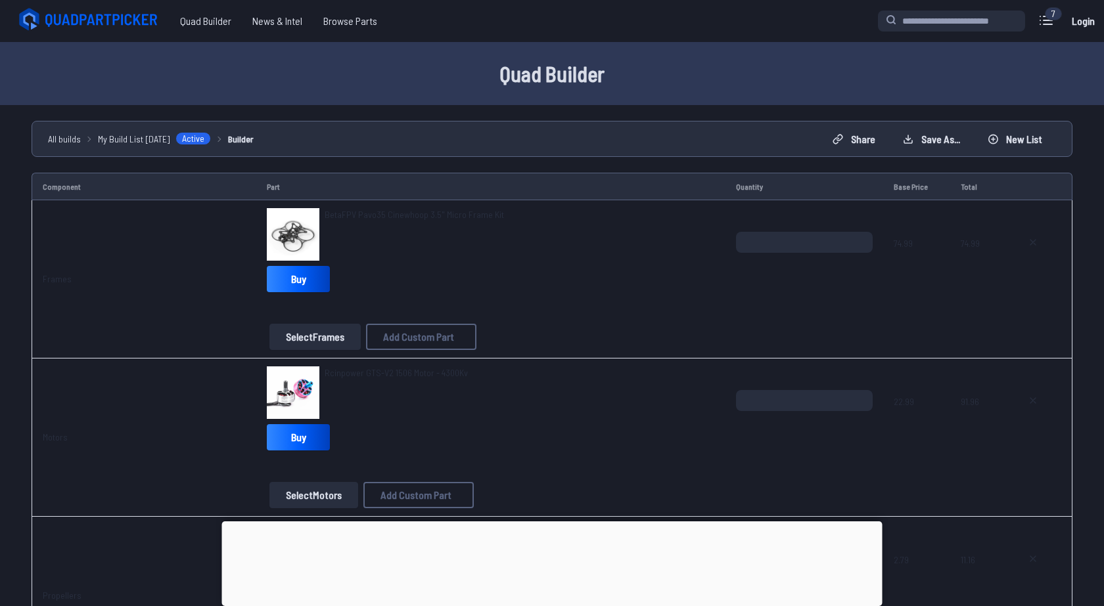
click at [0, 189] on label "close sidebar" at bounding box center [552, 303] width 1104 height 606
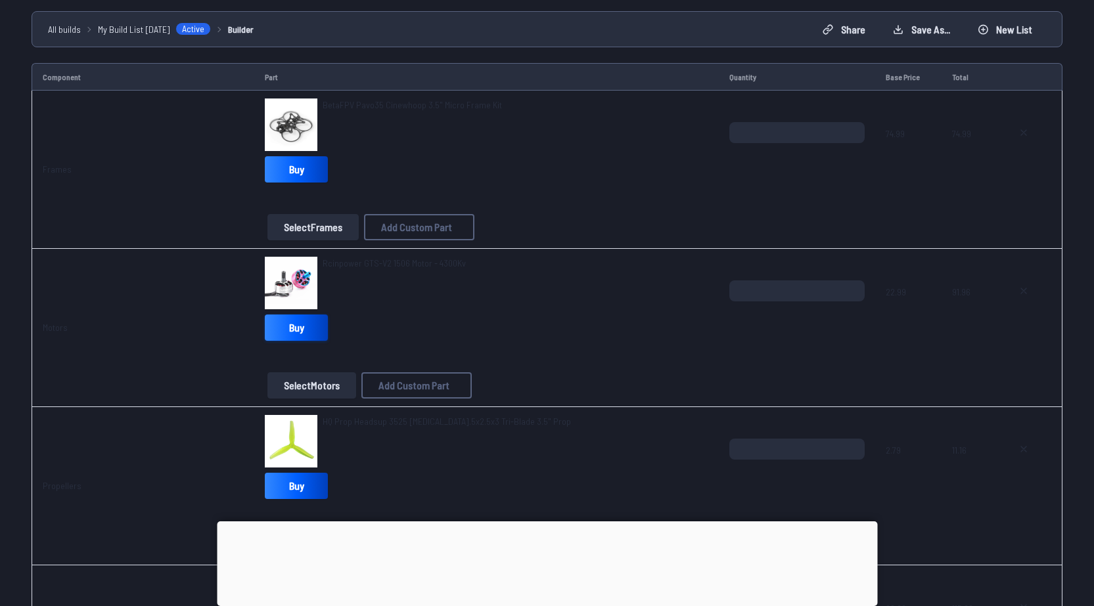
click at [295, 325] on link "Buy" at bounding box center [296, 328] width 63 height 26
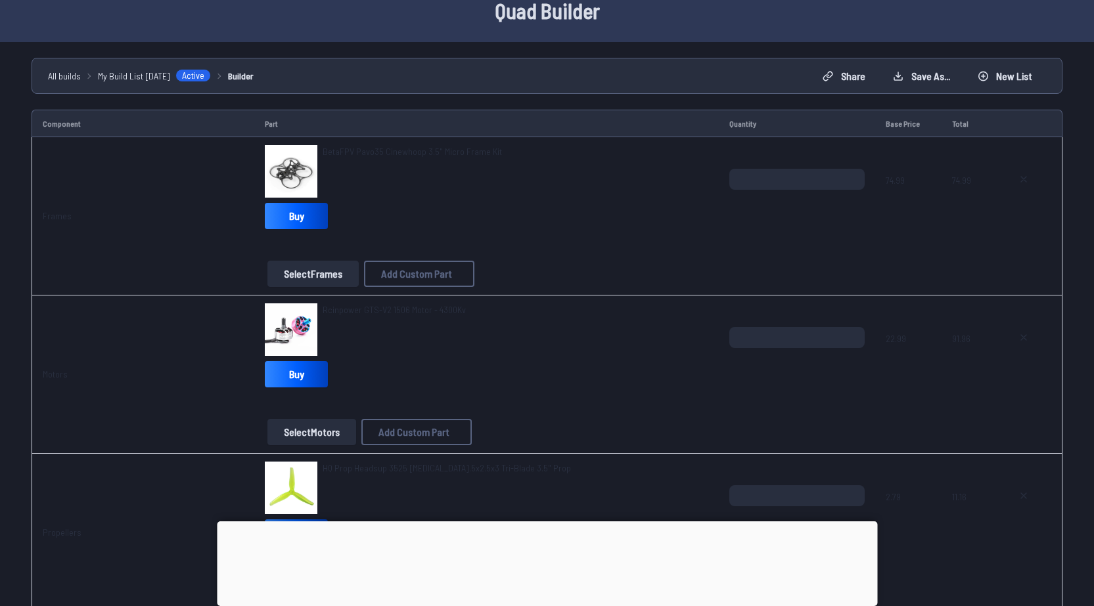
scroll to position [0, 0]
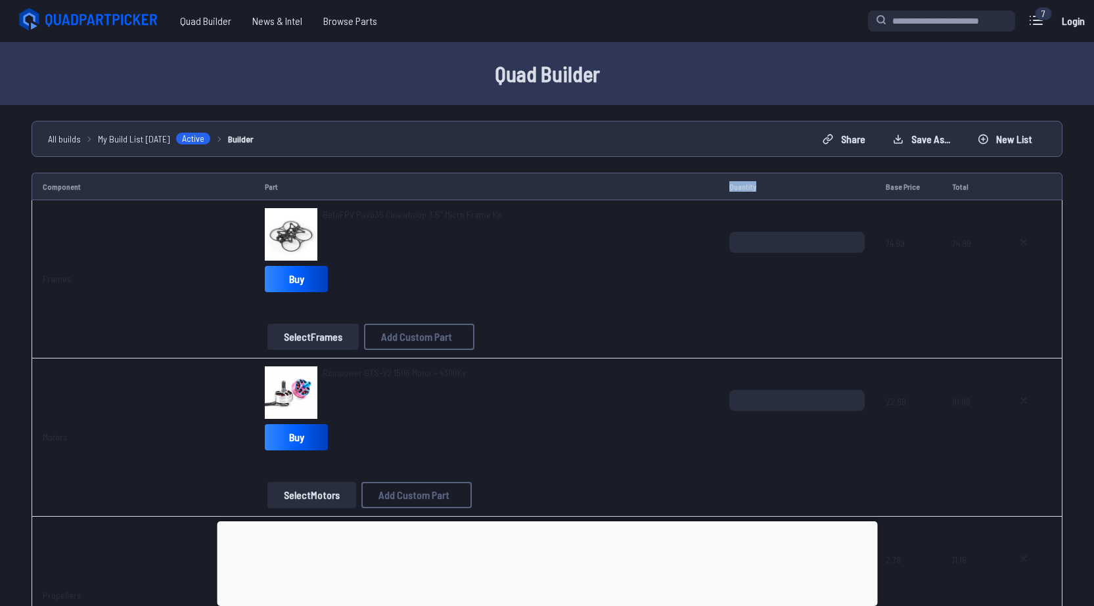
drag, startPoint x: 725, startPoint y: 185, endPoint x: 796, endPoint y: 177, distance: 71.4
click at [796, 177] on td "Quantity" at bounding box center [797, 187] width 156 height 28
click at [800, 177] on td "Quantity" at bounding box center [797, 187] width 156 height 28
drag, startPoint x: 783, startPoint y: 181, endPoint x: 666, endPoint y: 184, distance: 117.0
click at [666, 184] on tr "Component Part Quantity Base Price Total" at bounding box center [547, 187] width 1031 height 28
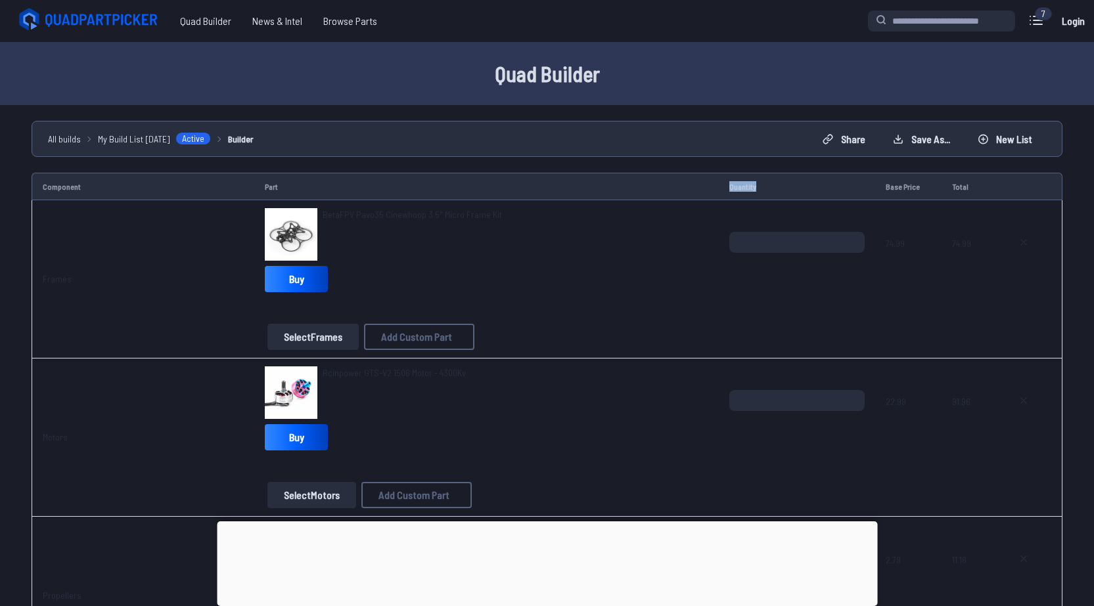
click at [666, 184] on td "Part" at bounding box center [486, 187] width 465 height 28
